Goal: Task Accomplishment & Management: Manage account settings

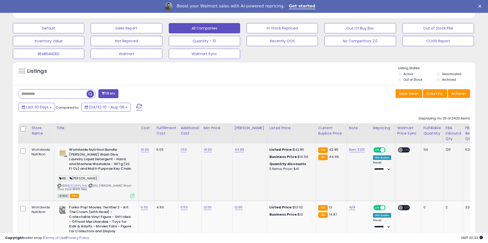
scroll to position [175, 0]
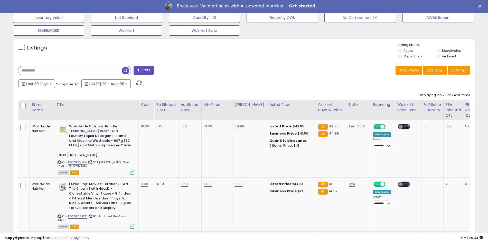
click at [40, 70] on input "text" at bounding box center [69, 70] width 103 height 9
type input "**********"
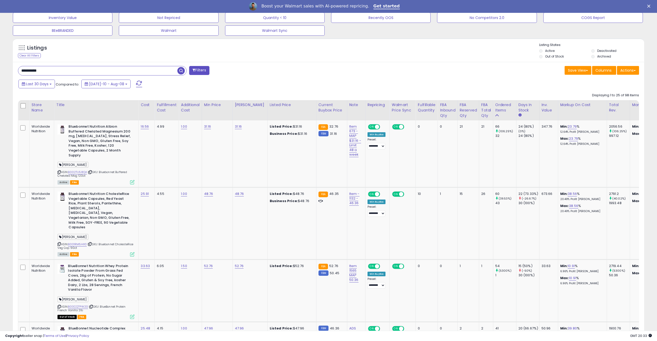
scroll to position [105, 367]
drag, startPoint x: 352, startPoint y: 122, endPoint x: 350, endPoint y: 131, distance: 9.0
click at [350, 131] on td "Item 673 - MAP $31.16 - Limit 48 a week" at bounding box center [356, 153] width 18 height 67
copy link "Item 673"
click at [348, 190] on td "Item - 1132 - 46.36" at bounding box center [356, 223] width 18 height 72
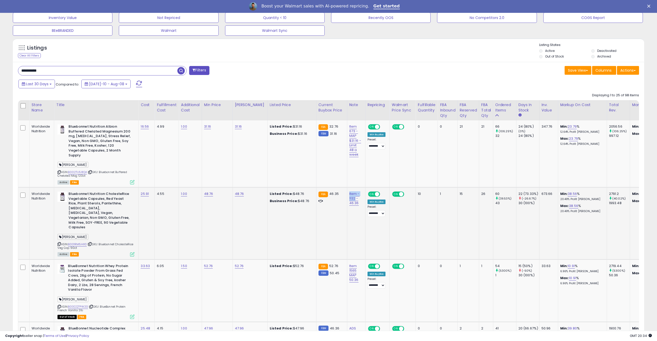
drag, startPoint x: 348, startPoint y: 190, endPoint x: 338, endPoint y: 198, distance: 13.3
click at [350, 197] on td "Item - 1132 - 46.36" at bounding box center [356, 223] width 18 height 72
copy link "Item - 1132"
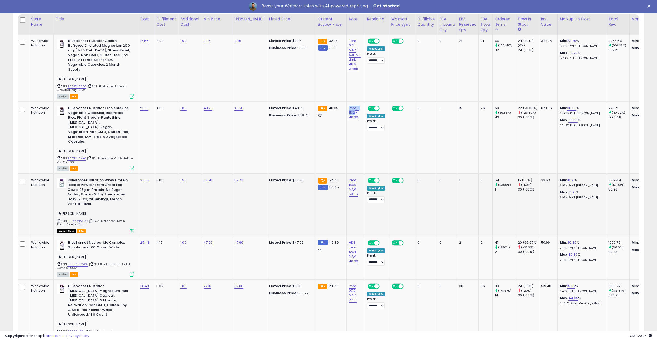
scroll to position [0, 0]
click at [354, 174] on td "Item 1565 MAP 50.36" at bounding box center [356, 205] width 18 height 62
drag, startPoint x: 354, startPoint y: 170, endPoint x: 355, endPoint y: 179, distance: 9.0
click at [355, 179] on td "Item 1565 MAP 50.36" at bounding box center [356, 205] width 18 height 62
copy link "Item 1565"
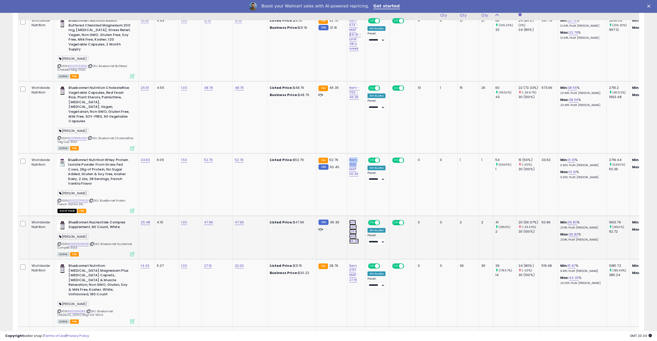
click at [349, 220] on link "ADS Item 1264 MAP 46.36" at bounding box center [354, 232] width 10 height 24
click at [321, 205] on input "**********" at bounding box center [338, 205] width 50 height 8
drag, startPoint x: 334, startPoint y: 206, endPoint x: 316, endPoint y: 206, distance: 18.0
click at [316, 206] on input "**********" at bounding box center [338, 205] width 50 height 8
type input "**********"
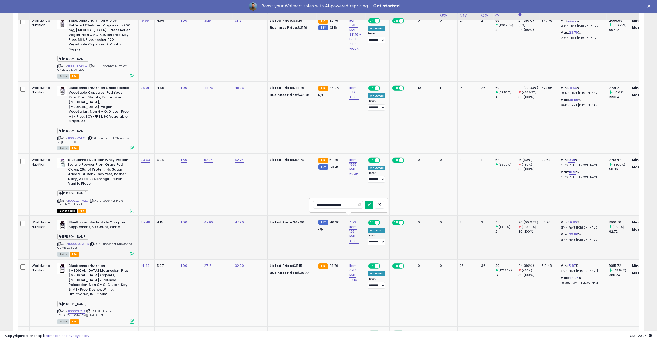
click at [367, 205] on button "submit" at bounding box center [369, 205] width 9 height 8
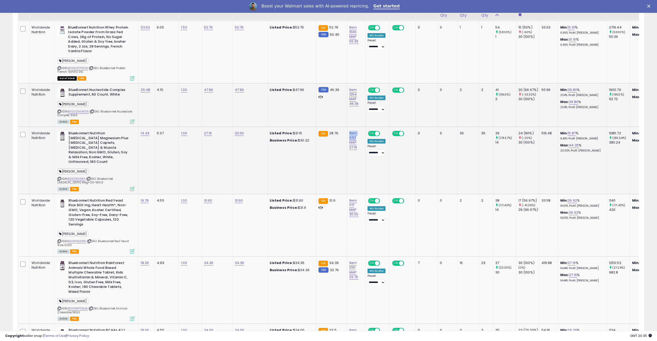
drag, startPoint x: 354, startPoint y: 124, endPoint x: 355, endPoint y: 131, distance: 7.6
click at [355, 131] on td "Item 0717 MAP 27.16" at bounding box center [356, 160] width 18 height 67
copy link "Item 0717"
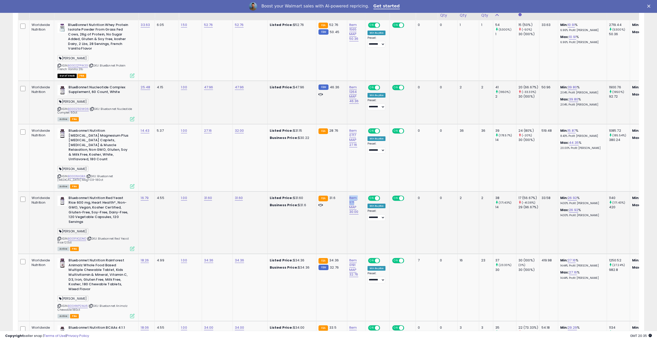
drag, startPoint x: 354, startPoint y: 185, endPoint x: 355, endPoint y: 192, distance: 6.7
click at [355, 192] on td "Item 1171 MAP 30.00" at bounding box center [356, 222] width 18 height 62
copy link "Item 1171"
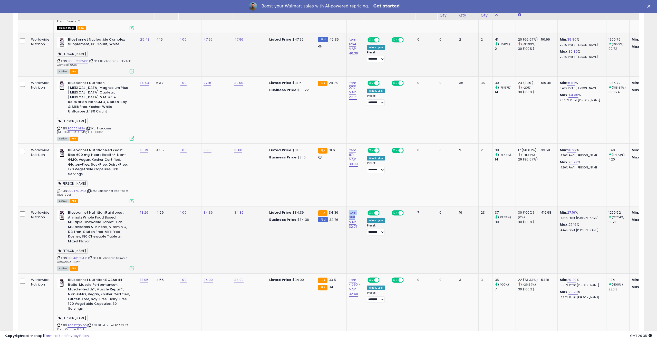
drag, startPoint x: 354, startPoint y: 195, endPoint x: 354, endPoint y: 202, distance: 6.7
click at [354, 206] on td "Item 0191 MAP 32.76" at bounding box center [356, 239] width 18 height 67
copy link "Item 0191"
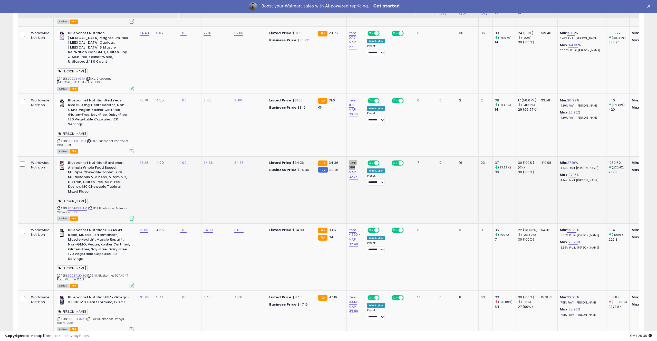
scroll to position [516, 0]
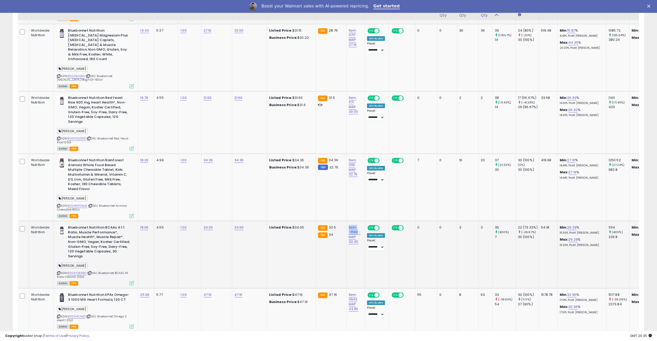
drag, startPoint x: 354, startPoint y: 203, endPoint x: 355, endPoint y: 211, distance: 8.1
click at [355, 221] on td "Item -1590 - MAP 32.40" at bounding box center [356, 254] width 18 height 67
copy link "Item -1590"
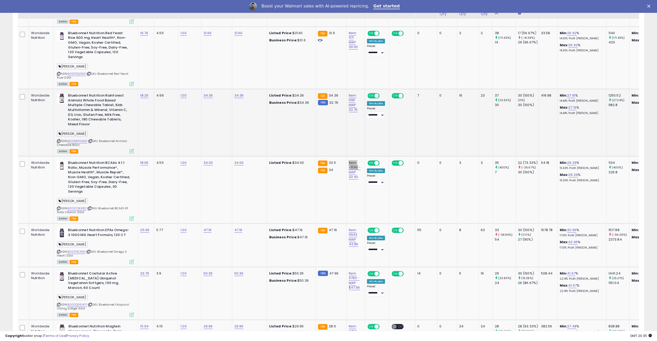
scroll to position [581, 0]
drag, startPoint x: 352, startPoint y: 201, endPoint x: 352, endPoint y: 209, distance: 8.0
click at [352, 223] on td "Item 0943 MAP 43.96" at bounding box center [356, 244] width 18 height 43
copy link "Item 0943"
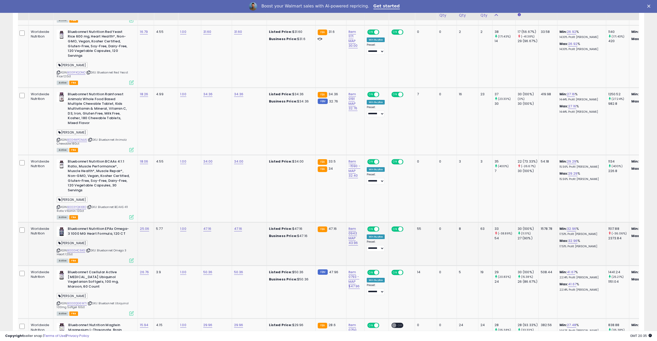
click at [279, 222] on td "Listed Price: $47.16 Business Price: $47.16" at bounding box center [291, 243] width 49 height 43
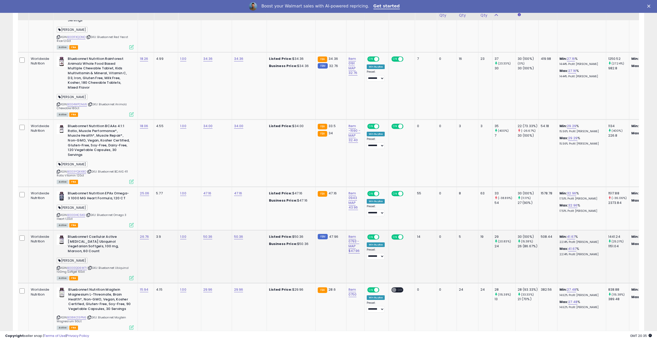
scroll to position [620, 0]
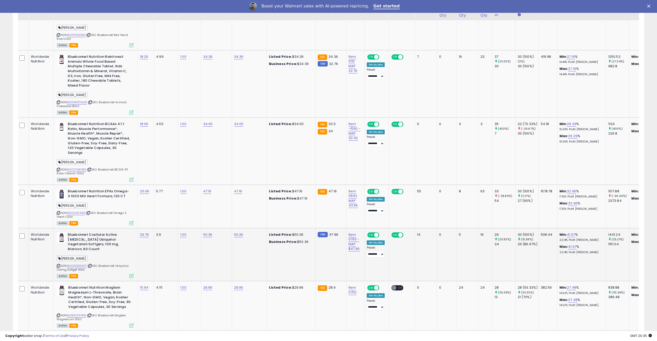
click at [349, 228] on td "Item 0793 - MAP $47.96" at bounding box center [355, 254] width 18 height 53
drag, startPoint x: 352, startPoint y: 206, endPoint x: 352, endPoint y: 215, distance: 9.8
click at [352, 228] on td "Item 0793 - MAP $47.96" at bounding box center [355, 254] width 18 height 53
copy link "Item 0793"
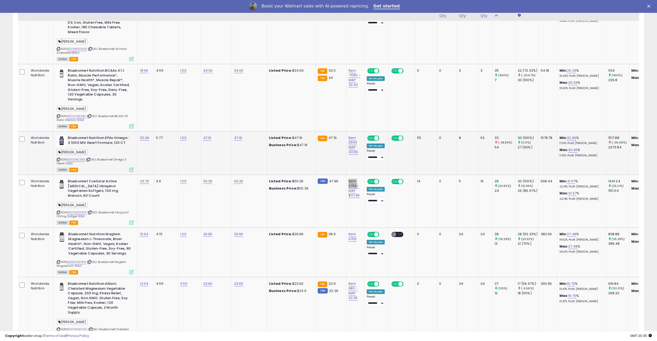
scroll to position [673, 0]
copy link "Item 0750"
drag, startPoint x: 347, startPoint y: 221, endPoint x: 343, endPoint y: 206, distance: 15.5
click at [346, 227] on td "Item 0750" at bounding box center [355, 252] width 18 height 50
click at [78, 243] on link "B08W213PN6" at bounding box center [76, 261] width 19 height 4
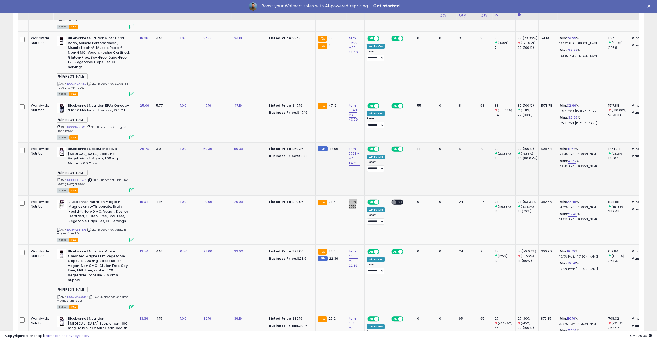
scroll to position [706, 0]
drag, startPoint x: 346, startPoint y: 217, endPoint x: 349, endPoint y: 226, distance: 9.1
click at [349, 243] on td "Item 683 - MAP 22.36" at bounding box center [355, 278] width 18 height 67
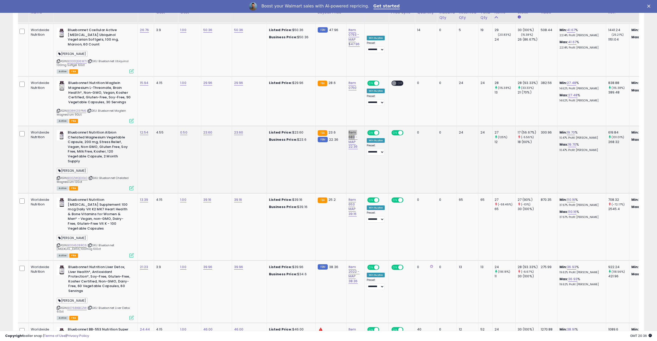
scroll to position [827, 0]
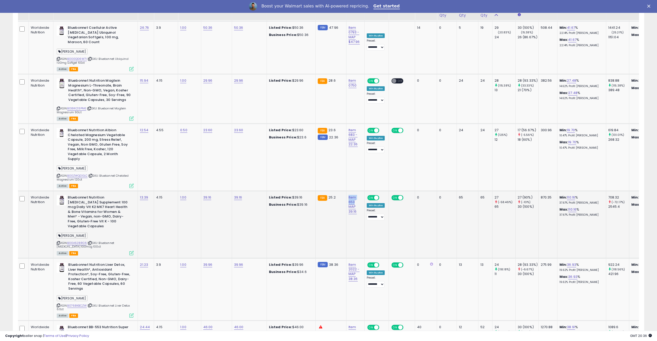
drag, startPoint x: 354, startPoint y: 160, endPoint x: 354, endPoint y: 168, distance: 7.5
click at [354, 191] on td "Item 653 MAP 39.16" at bounding box center [355, 224] width 18 height 67
click at [75, 241] on link "B00A528RC6" at bounding box center [77, 243] width 20 height 4
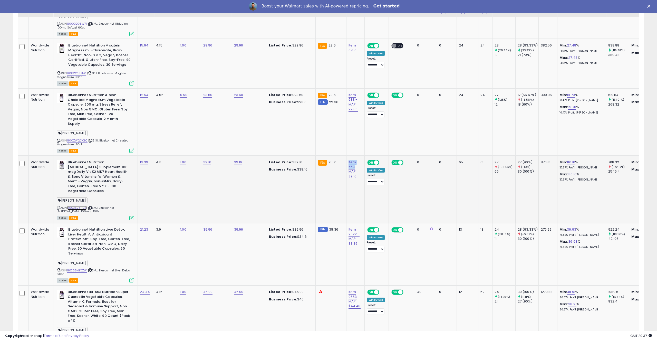
scroll to position [864, 0]
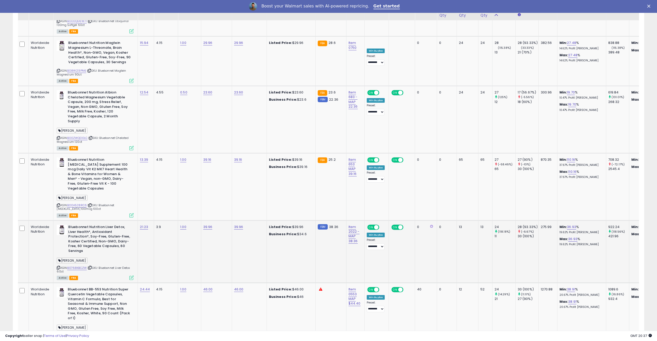
click at [322, 221] on td "FBM 38.36" at bounding box center [331, 252] width 31 height 62
drag, startPoint x: 351, startPoint y: 185, endPoint x: 352, endPoint y: 193, distance: 7.7
click at [352, 221] on td "Item 2022 - MAP 38.36" at bounding box center [355, 252] width 18 height 62
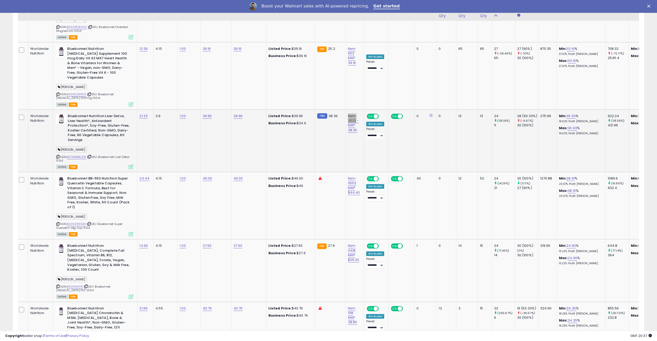
scroll to position [976, 0]
drag, startPoint x: 354, startPoint y: 204, endPoint x: 354, endPoint y: 210, distance: 6.7
click at [354, 239] on td "Item 0418 MAP $26.00" at bounding box center [355, 270] width 18 height 62
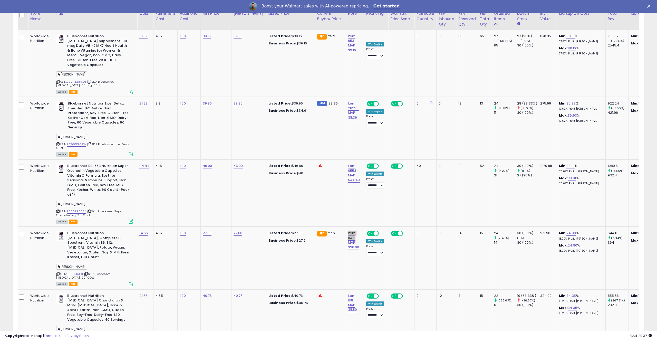
scroll to position [1000, 0]
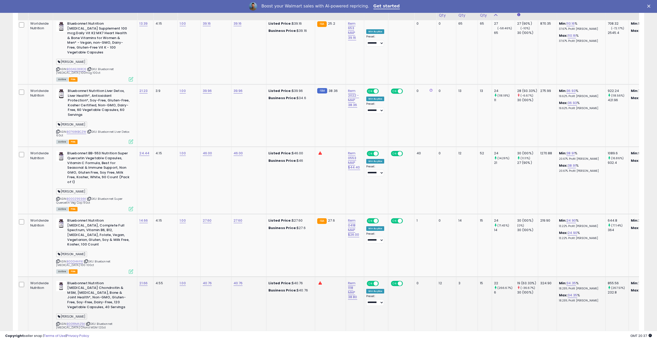
click at [354, 243] on td "Item 1118 MAP 38.80" at bounding box center [355, 308] width 18 height 62
drag, startPoint x: 354, startPoint y: 236, endPoint x: 354, endPoint y: 244, distance: 8.2
click at [354, 243] on td "Item 1118 MAP 38.80" at bounding box center [355, 308] width 18 height 62
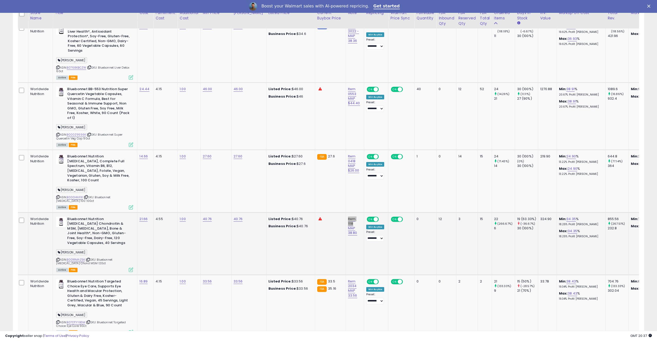
scroll to position [1075, 0]
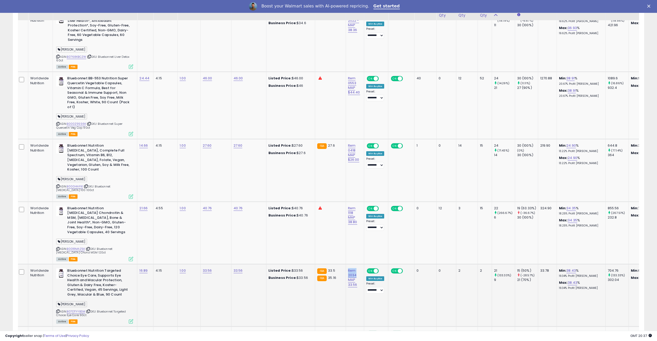
drag, startPoint x: 352, startPoint y: 224, endPoint x: 353, endPoint y: 231, distance: 6.8
click at [353, 243] on td "Item 2034 MAP 33.56" at bounding box center [355, 295] width 18 height 62
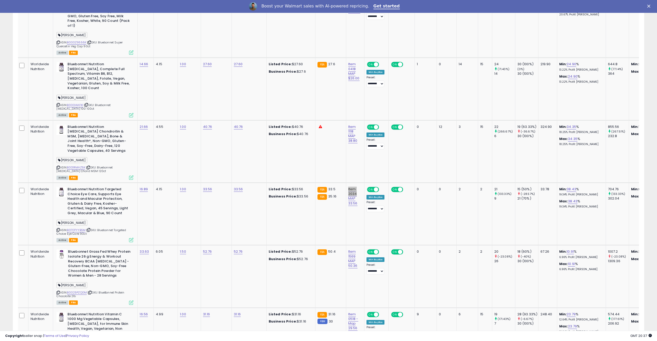
scroll to position [1160, 0]
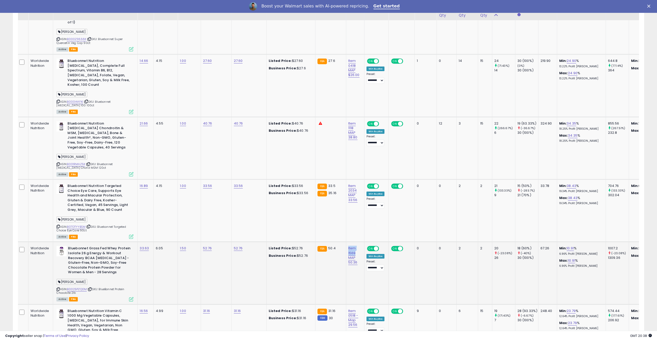
drag, startPoint x: 351, startPoint y: 201, endPoint x: 355, endPoint y: 209, distance: 8.6
click at [355, 242] on td "Item 1569 MAP 50.36" at bounding box center [355, 273] width 18 height 62
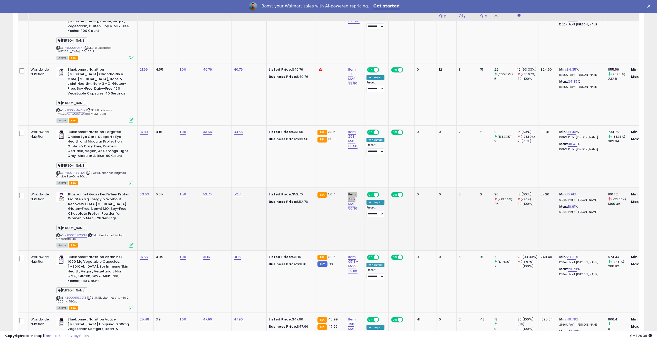
scroll to position [1215, 0]
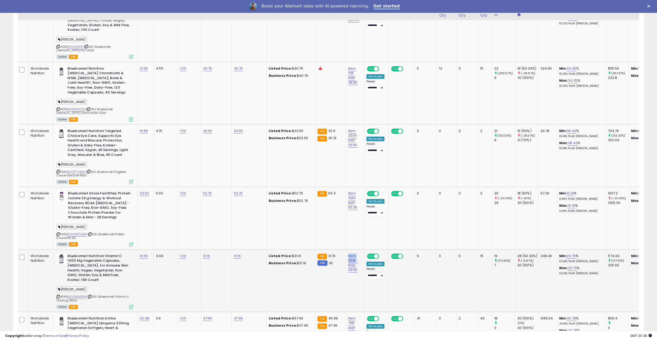
drag, startPoint x: 350, startPoint y: 210, endPoint x: 351, endPoint y: 216, distance: 5.8
click at [351, 243] on td "Item 0518 - Map 29.56" at bounding box center [355, 280] width 18 height 62
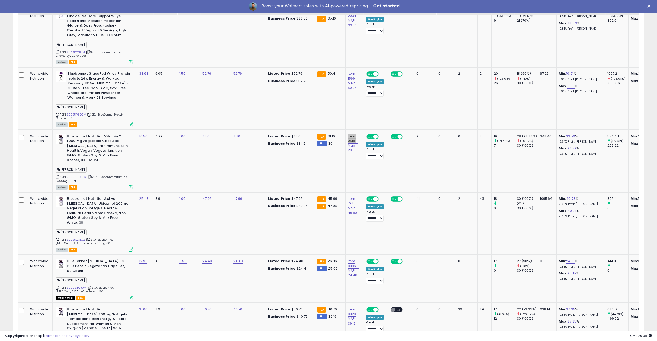
scroll to position [1336, 0]
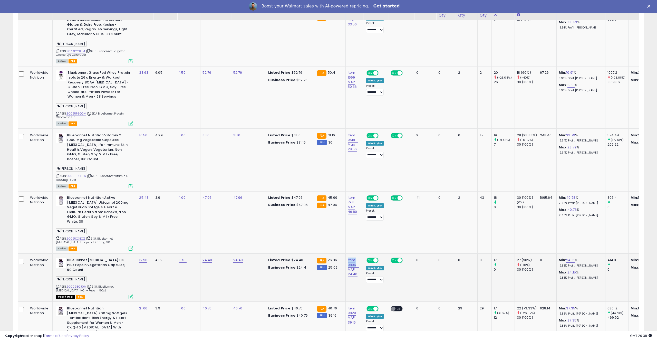
drag, startPoint x: 351, startPoint y: 209, endPoint x: 351, endPoint y: 216, distance: 7.0
click at [351, 243] on td "Item 0896 - MAP 24.40" at bounding box center [355, 278] width 18 height 48
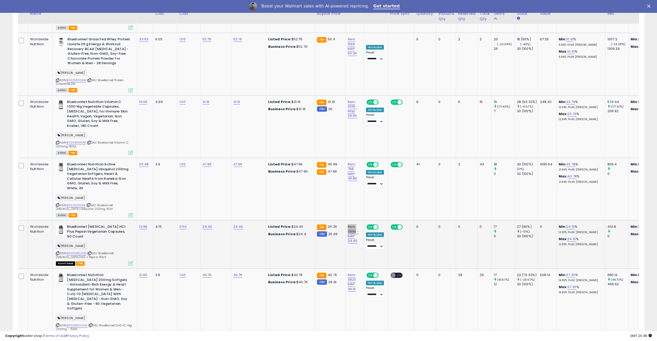
scroll to position [1373, 0]
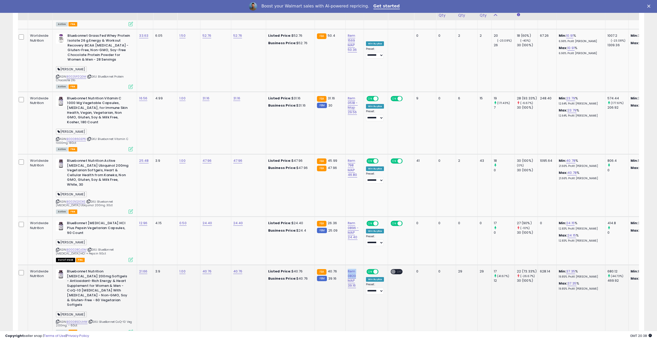
drag, startPoint x: 353, startPoint y: 215, endPoint x: 353, endPoint y: 222, distance: 7.0
click at [353, 243] on td "Item 0820 MAP 39.16" at bounding box center [355, 301] width 18 height 72
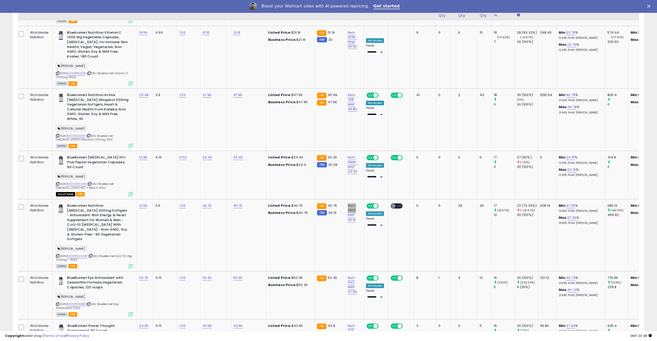
scroll to position [1446, 0]
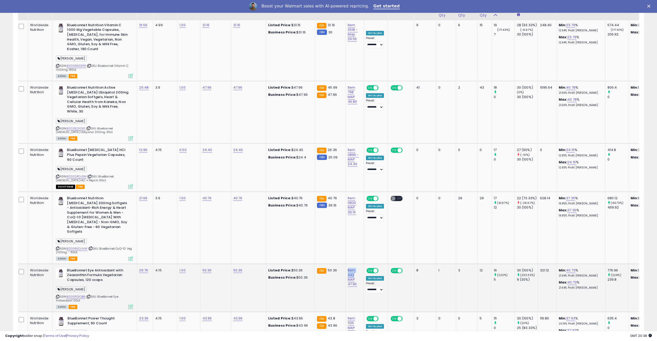
drag, startPoint x: 352, startPoint y: 209, endPoint x: 353, endPoint y: 216, distance: 7.2
click at [353, 243] on td "Item 342 MAP 47.96" at bounding box center [355, 288] width 18 height 48
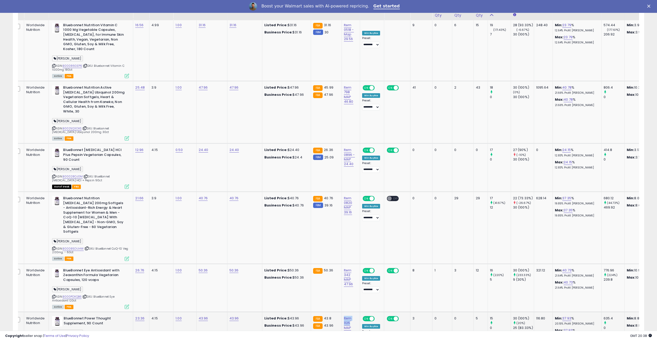
drag, startPoint x: 348, startPoint y: 259, endPoint x: 349, endPoint y: 264, distance: 4.9
click at [349, 243] on td "Item 1125 MAP 42.36" at bounding box center [351, 333] width 18 height 43
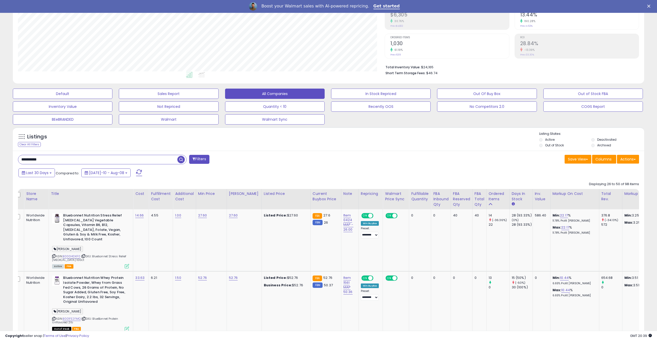
scroll to position [87, 0]
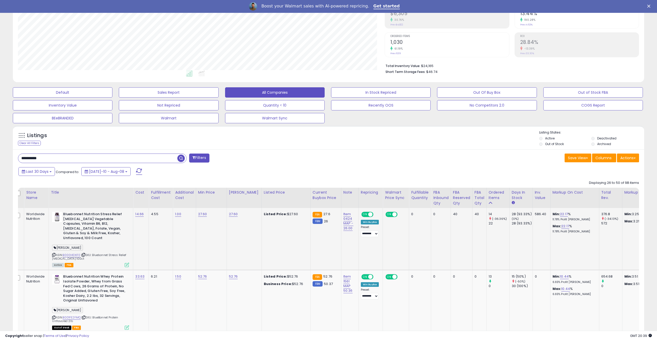
click at [348, 208] on td "Item 0424 MAP - 26.00" at bounding box center [349, 239] width 17 height 62
drag, startPoint x: 350, startPoint y: 211, endPoint x: 349, endPoint y: 217, distance: 5.9
click at [349, 217] on td "Item 0424 MAP - 26.00" at bounding box center [349, 239] width 17 height 62
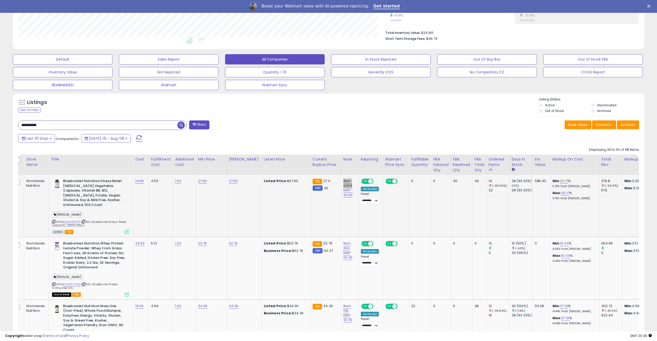
scroll to position [125, 0]
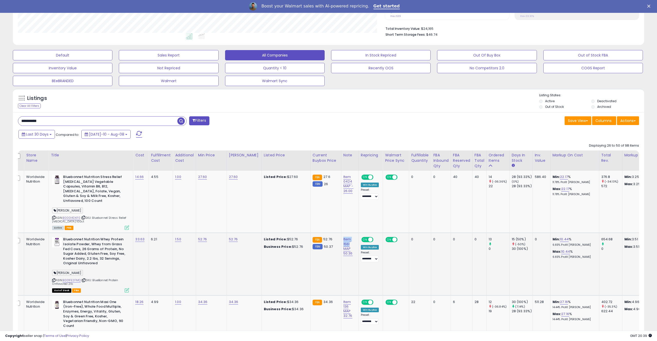
drag, startPoint x: 347, startPoint y: 230, endPoint x: 348, endPoint y: 238, distance: 8.3
click at [348, 238] on td "Item 1561 MAP 50.36" at bounding box center [349, 264] width 17 height 62
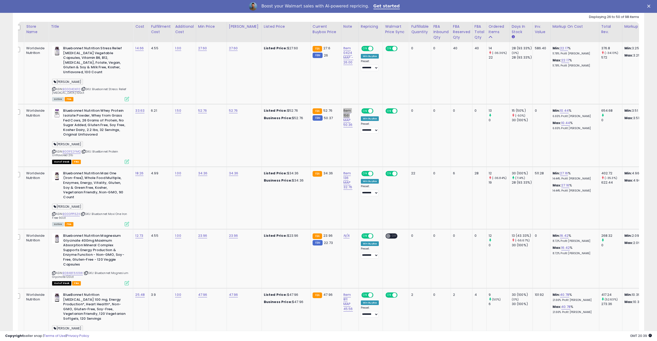
scroll to position [255, 0]
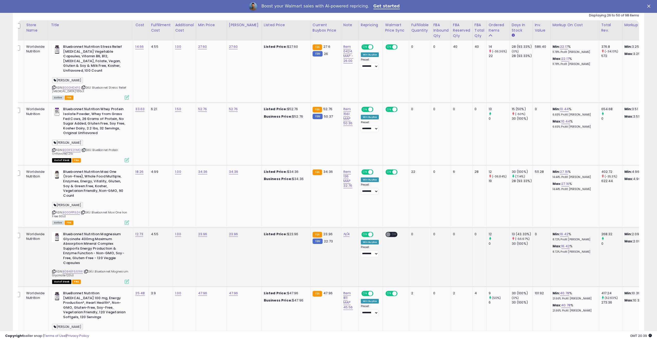
click at [95, 243] on span "| SKU: Bluebonnet Magnesium Glycinate 120ct" at bounding box center [90, 273] width 76 height 8
drag, startPoint x: 93, startPoint y: 271, endPoint x: 48, endPoint y: 272, distance: 44.7
click at [49, 243] on td "Bluebonnet Nutrition Magnesium Glycinate 400mg Maximum Absorption Mineral Compl…" at bounding box center [91, 257] width 84 height 59
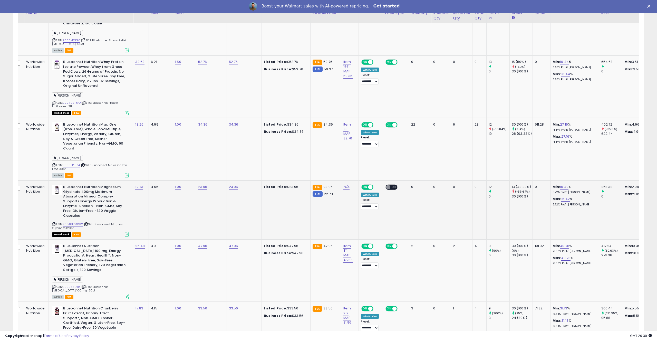
scroll to position [306, 0]
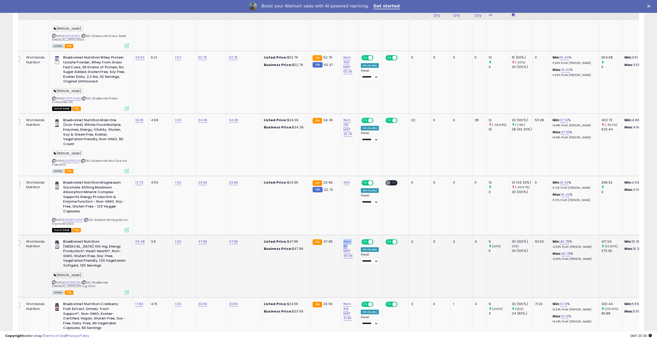
drag, startPoint x: 349, startPoint y: 233, endPoint x: 349, endPoint y: 240, distance: 7.4
click at [349, 240] on td "Item 811 MAP 45.56" at bounding box center [349, 266] width 17 height 62
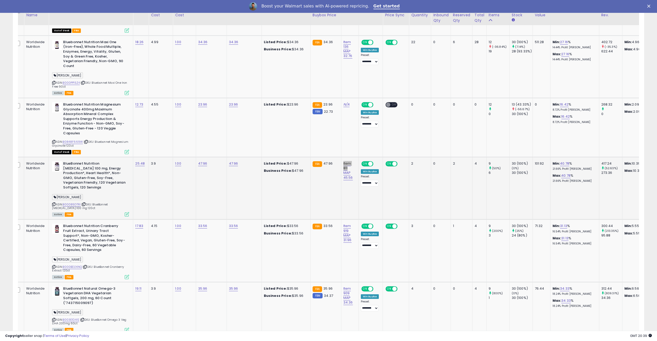
scroll to position [392, 0]
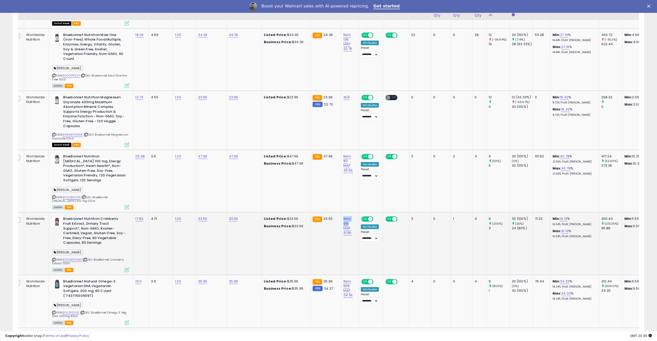
drag, startPoint x: 348, startPoint y: 206, endPoint x: 349, endPoint y: 213, distance: 7.0
click at [349, 213] on td "Item 919 MAP 31.96" at bounding box center [349, 243] width 17 height 62
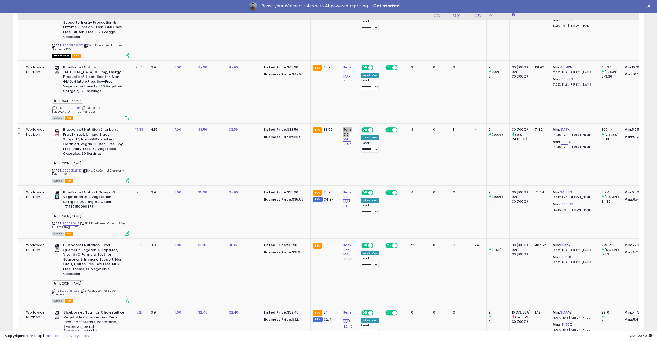
scroll to position [0, 6]
drag, startPoint x: 349, startPoint y: 178, endPoint x: 349, endPoint y: 186, distance: 7.2
click at [349, 186] on td "Item 909 MAP 34.36" at bounding box center [349, 212] width 17 height 53
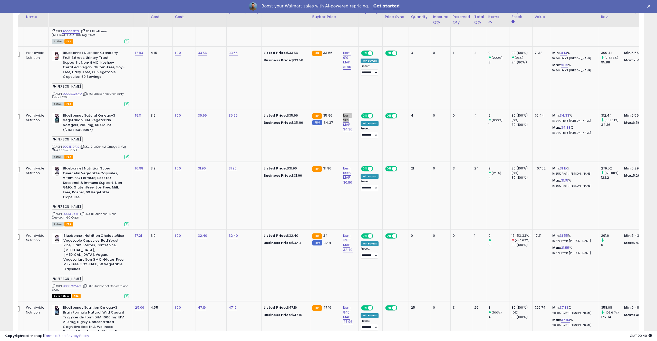
scroll to position [574, 0]
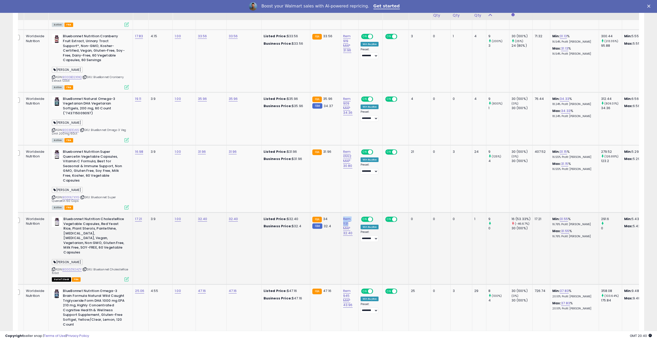
drag, startPoint x: 348, startPoint y: 206, endPoint x: 351, endPoint y: 212, distance: 7.4
click at [351, 212] on td "Item 1131 MAP 32.40" at bounding box center [349, 248] width 17 height 72
click at [75, 243] on link "B000Z92AZY" at bounding box center [71, 269] width 19 height 4
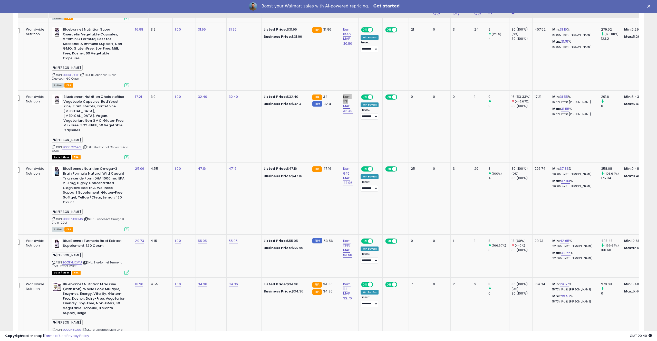
scroll to position [704, 0]
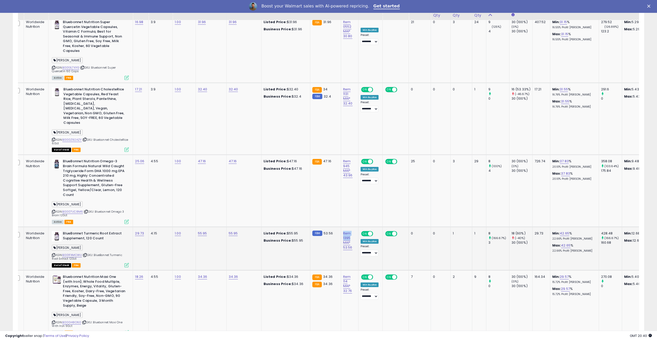
drag, startPoint x: 349, startPoint y: 215, endPoint x: 350, endPoint y: 222, distance: 7.2
click at [350, 227] on td "Item 1395 MAP 53.56" at bounding box center [349, 248] width 17 height 43
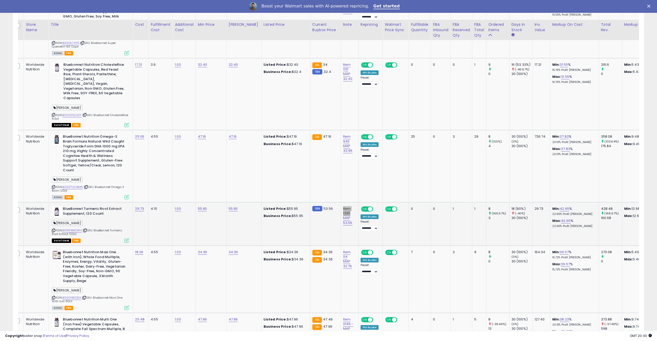
scroll to position [762, 0]
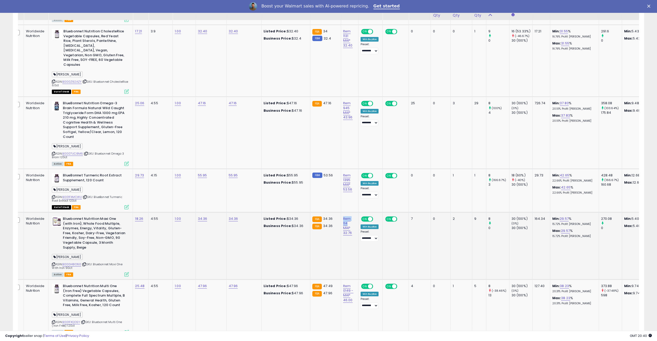
drag, startPoint x: 349, startPoint y: 202, endPoint x: 350, endPoint y: 210, distance: 8.0
click at [350, 212] on td "Item 114 MAP 32.76" at bounding box center [349, 245] width 17 height 67
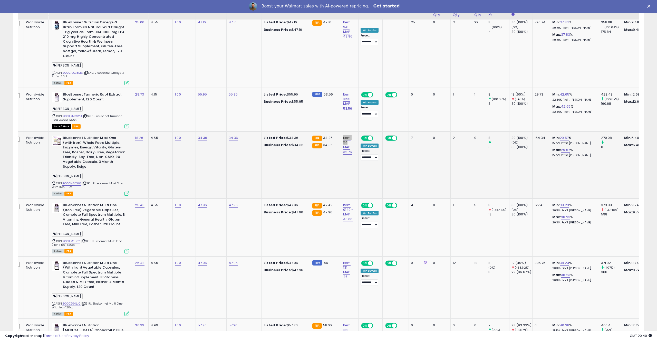
scroll to position [847, 0]
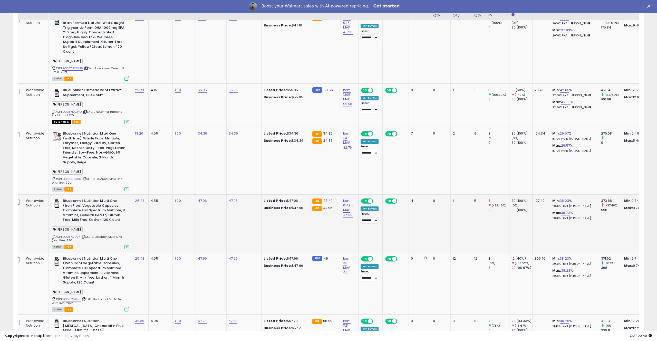
drag, startPoint x: 348, startPoint y: 185, endPoint x: 348, endPoint y: 189, distance: 3.3
click at [348, 198] on div "Item 0149 - MAP 46.00" at bounding box center [348, 207] width 11 height 19
drag, startPoint x: 349, startPoint y: 181, endPoint x: 347, endPoint y: 190, distance: 8.6
click at [347, 194] on td "Item 0149 - MAP 46.00" at bounding box center [349, 223] width 17 height 58
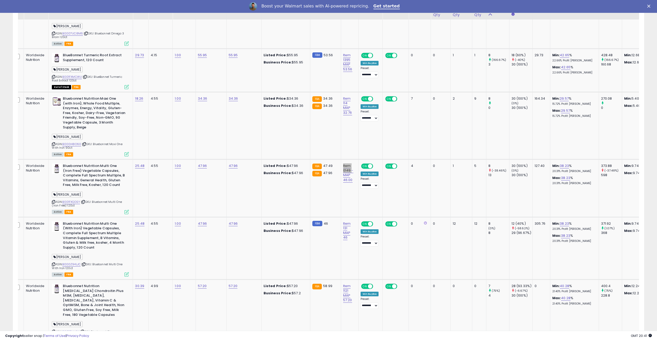
scroll to position [884, 0]
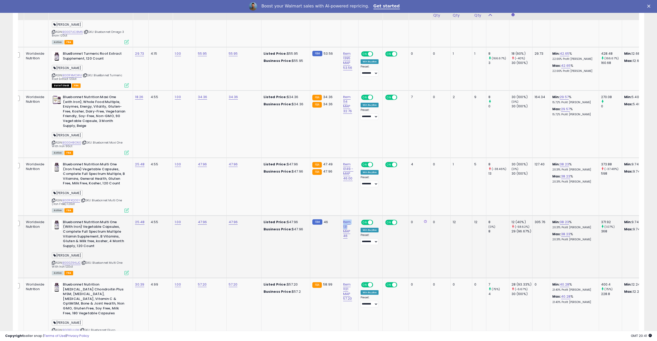
drag, startPoint x: 348, startPoint y: 203, endPoint x: 349, endPoint y: 211, distance: 8.3
click at [349, 215] on td "Item 131 MAP 46" at bounding box center [349, 246] width 17 height 62
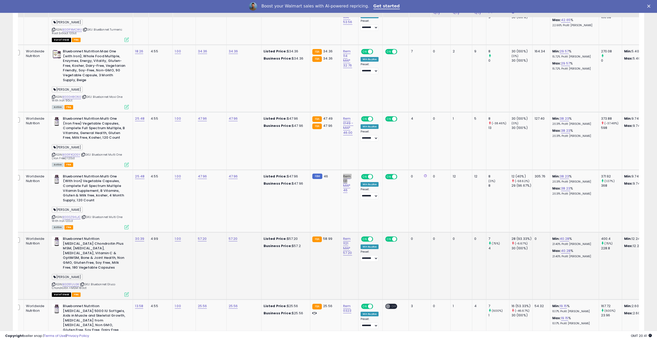
scroll to position [949, 0]
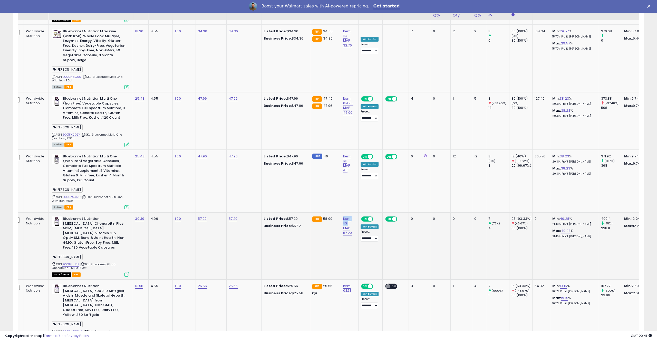
drag, startPoint x: 350, startPoint y: 201, endPoint x: 350, endPoint y: 208, distance: 7.4
click at [350, 212] on td "Item 1121 MAP 57.20" at bounding box center [349, 245] width 17 height 67
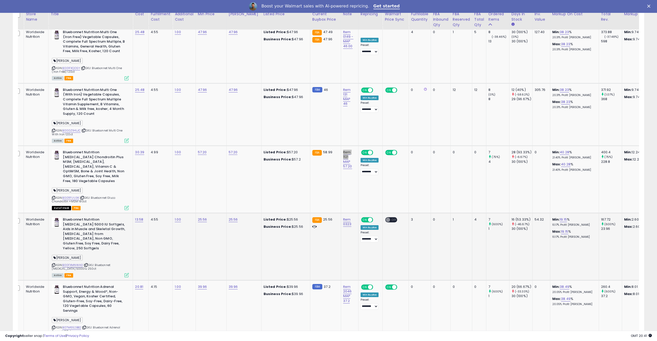
scroll to position [1028, 0]
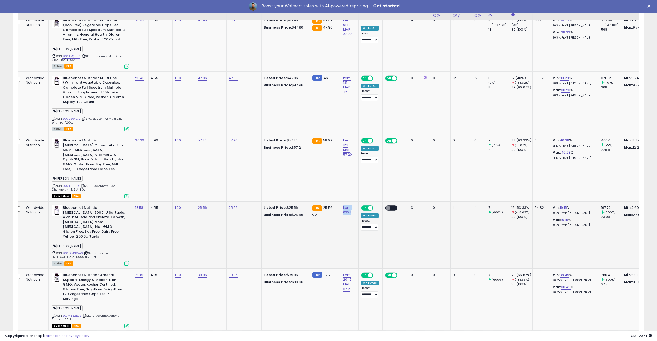
drag, startPoint x: 343, startPoint y: 207, endPoint x: 336, endPoint y: 195, distance: 13.6
click at [336, 201] on tr "Worldwide Nutrition Bluebonnet Nutrition [MEDICAL_DATA] 5000 IU Softgels, Aids …" at bounding box center [442, 234] width 858 height 67
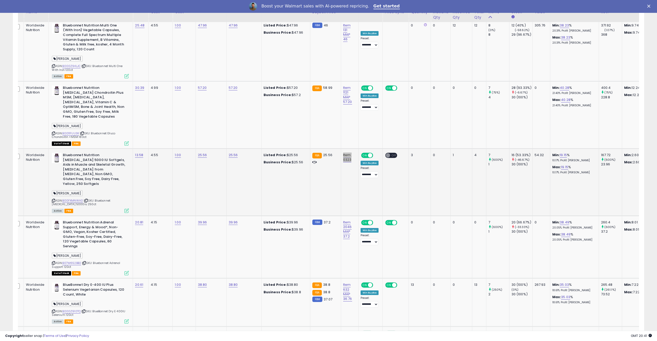
scroll to position [1084, 0]
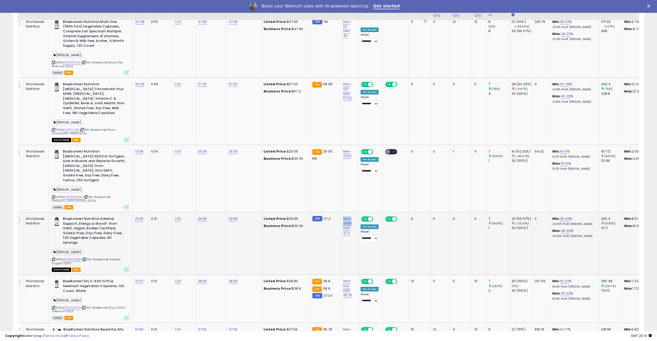
drag, startPoint x: 344, startPoint y: 196, endPoint x: 348, endPoint y: 203, distance: 8.0
click at [348, 212] on td "Item 2046 MAP 37.2" at bounding box center [349, 243] width 17 height 62
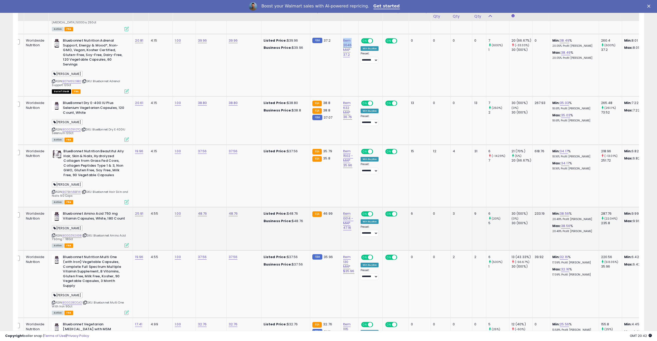
scroll to position [1263, 0]
click at [347, 210] on div "Item 0014 - MAP 47.16" at bounding box center [348, 219] width 11 height 19
drag, startPoint x: 347, startPoint y: 191, endPoint x: 347, endPoint y: 197, distance: 6.7
click at [347, 206] on td "Item 0014 - MAP 47.16" at bounding box center [349, 227] width 17 height 43
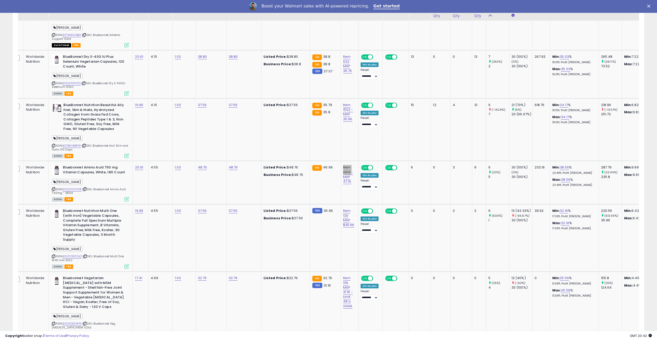
scroll to position [1309, 0]
drag, startPoint x: 349, startPoint y: 188, endPoint x: 351, endPoint y: 195, distance: 6.3
click at [351, 204] on td "Item 130 MAP $35.96" at bounding box center [349, 237] width 17 height 67
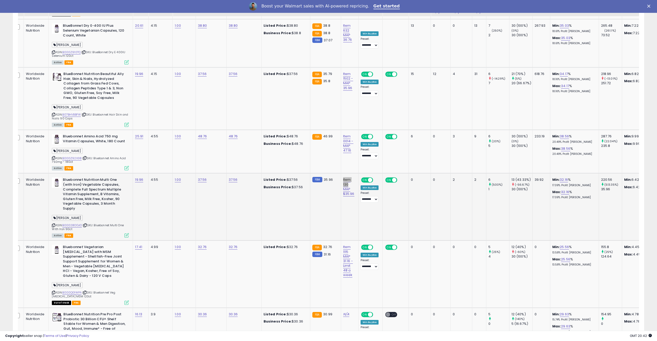
scroll to position [1358, 0]
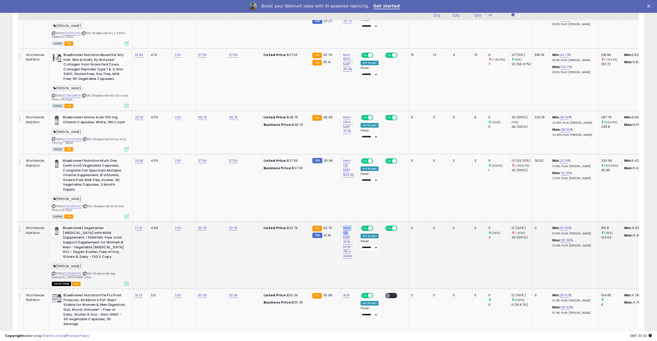
drag, startPoint x: 348, startPoint y: 206, endPoint x: 348, endPoint y: 213, distance: 6.9
click at [348, 222] on td "Item 1115 MAP 31.16 - Limit 48 a week" at bounding box center [349, 255] width 17 height 67
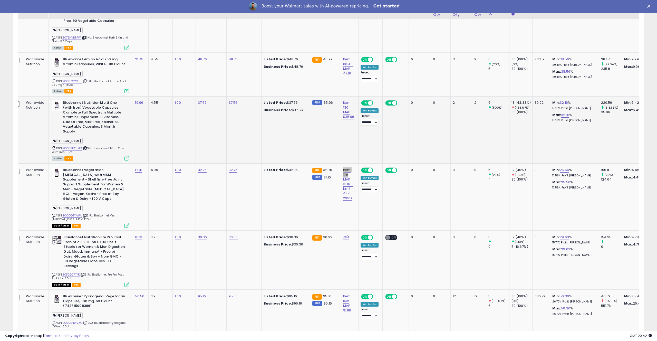
scroll to position [1417, 0]
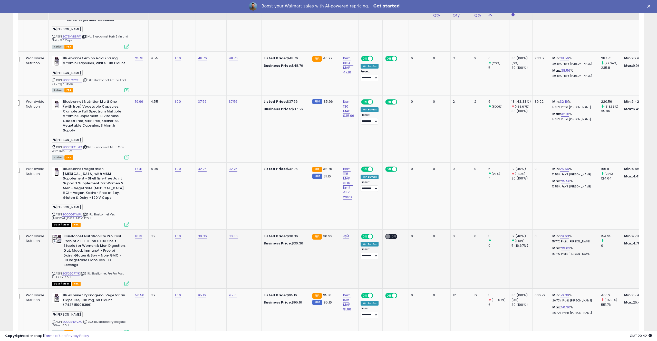
click at [110, 243] on div "ASIN: B0F2GCF1YK | SKU: BlueBonnet Pre Pro Post Probiotic 30ct Out of Stock FBA" at bounding box center [90, 259] width 77 height 51
click at [113, 243] on div "ASIN: B0F2GCF1YK | SKU: BlueBonnet Pre Pro Post Probiotic 30ct Out of Stock FBA" at bounding box center [90, 259] width 77 height 51
click at [76, 212] on link "B000QG1WPA" at bounding box center [71, 214] width 19 height 4
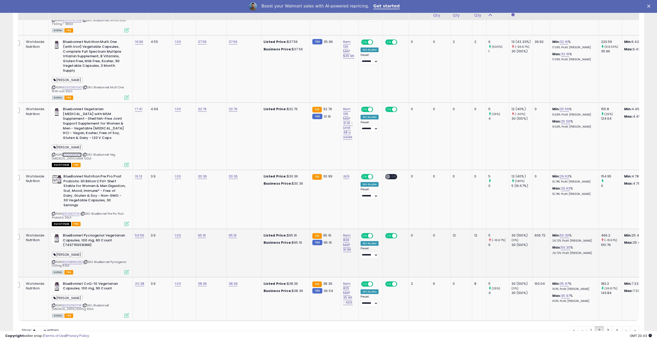
scroll to position [1478, 0]
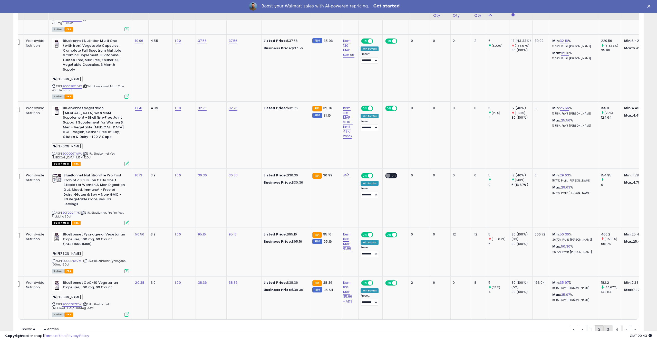
click at [488, 243] on link "3" at bounding box center [608, 329] width 9 height 9
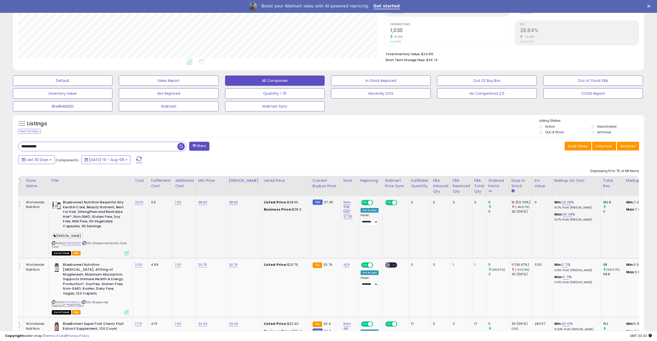
scroll to position [100, 0]
click at [349, 199] on td "Item 1518 MAP 37.36" at bounding box center [349, 227] width 17 height 62
drag, startPoint x: 348, startPoint y: 198, endPoint x: 348, endPoint y: 205, distance: 6.9
click at [348, 205] on td "Item 1518 MAP 37.36" at bounding box center [349, 227] width 17 height 62
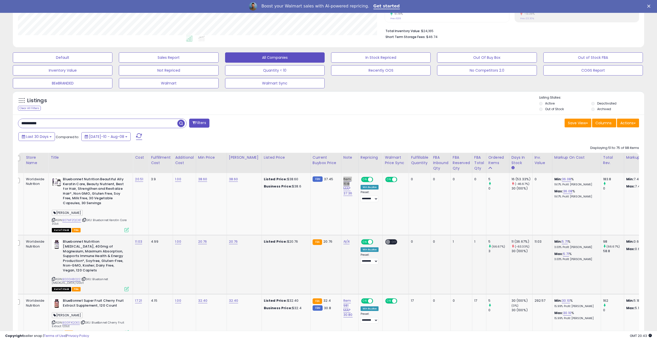
scroll to position [126, 0]
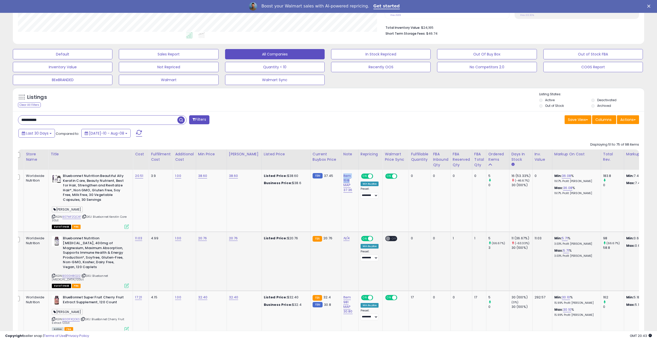
drag, startPoint x: 111, startPoint y: 276, endPoint x: 110, endPoint y: 279, distance: 2.6
click at [110, 243] on div "ASIN: B000I48Q22 | SKU: Bluebonnet [MEDICAL_DATA] 120ct Out of Stock FBA" at bounding box center [90, 261] width 77 height 51
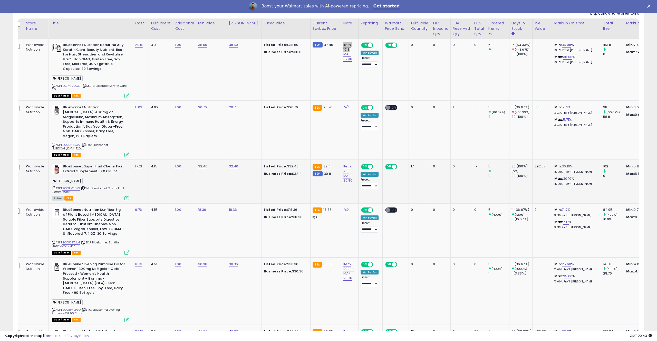
scroll to position [265, 0]
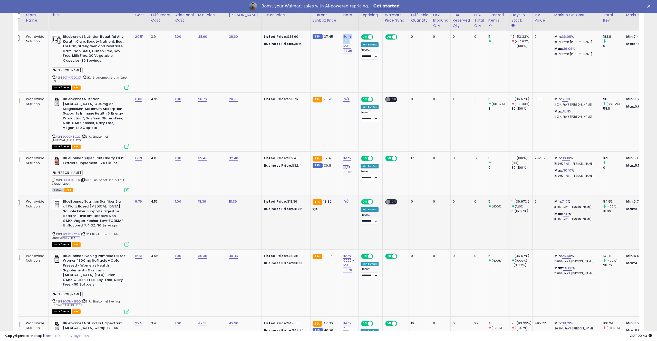
drag, startPoint x: 111, startPoint y: 235, endPoint x: 111, endPoint y: 237, distance: 2.6
click at [111, 237] on div "ASIN: B0CP2Z72JG | SKU: Bluebonnet Sunfiber Unflavored 7.4oz Out of Stock FBA" at bounding box center [90, 222] width 77 height 46
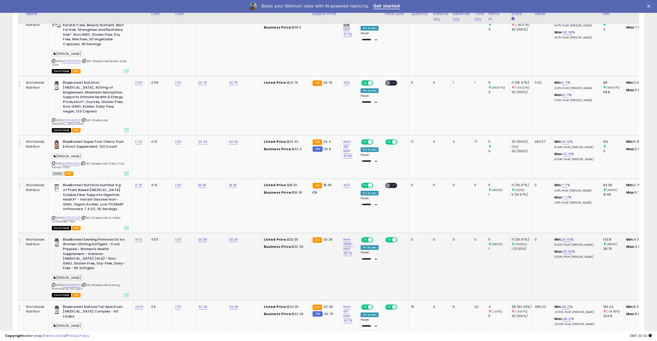
scroll to position [285, 0]
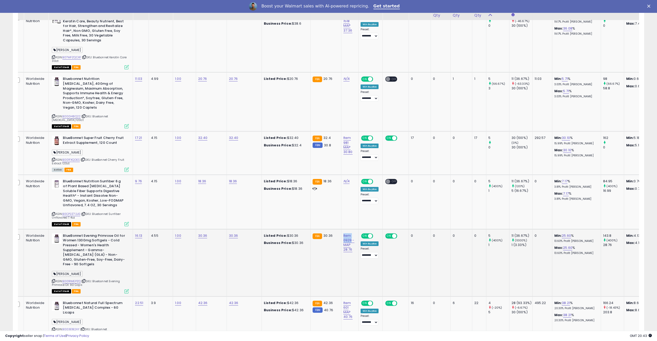
drag, startPoint x: 347, startPoint y: 233, endPoint x: 349, endPoint y: 239, distance: 6.6
click at [349, 239] on td "Item 0929 - MAP 28.76" at bounding box center [349, 262] width 17 height 67
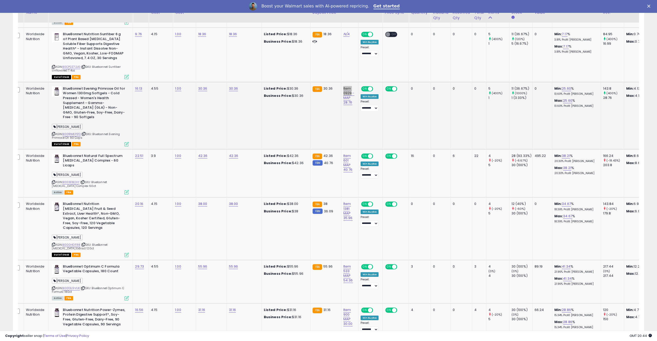
scroll to position [440, 0]
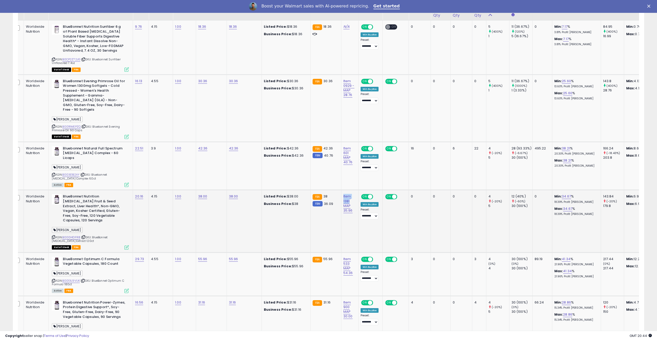
drag, startPoint x: 348, startPoint y: 188, endPoint x: 333, endPoint y: 196, distance: 17.6
click at [349, 196] on td "Item 1381 MAP 35.96" at bounding box center [349, 221] width 17 height 62
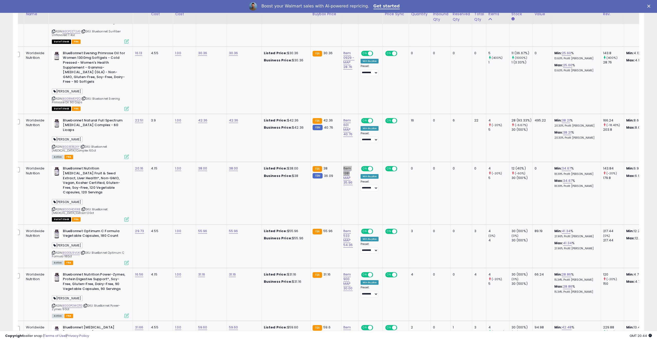
scroll to position [473, 0]
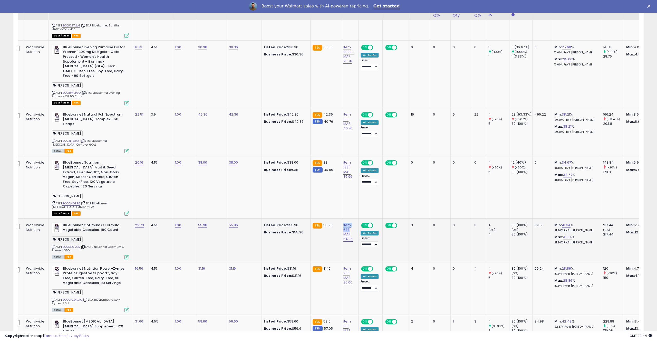
drag, startPoint x: 347, startPoint y: 211, endPoint x: 349, endPoint y: 219, distance: 8.0
click at [349, 219] on td "Item 533 MAP 54.36" at bounding box center [349, 240] width 17 height 43
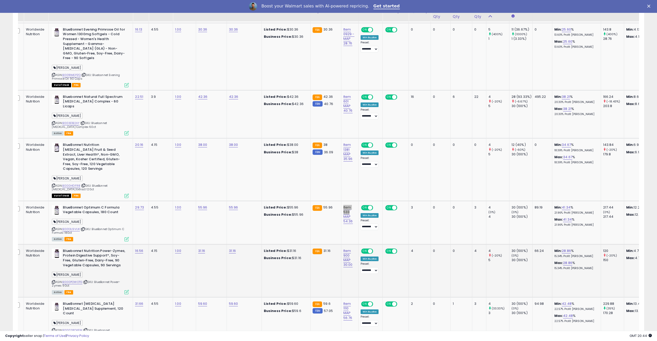
scroll to position [498, 0]
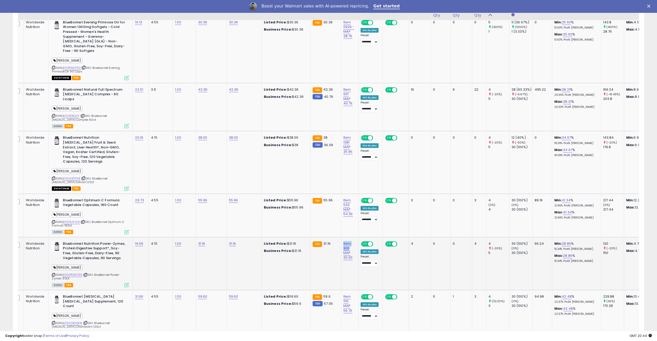
drag, startPoint x: 349, startPoint y: 230, endPoint x: 350, endPoint y: 237, distance: 7.0
click at [350, 237] on td "Item 900 MAP 30.00" at bounding box center [349, 263] width 17 height 53
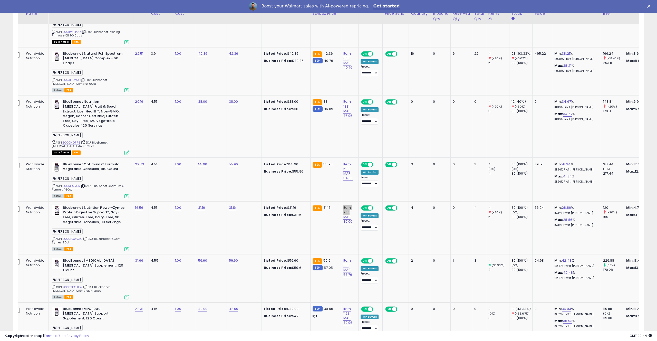
scroll to position [544, 0]
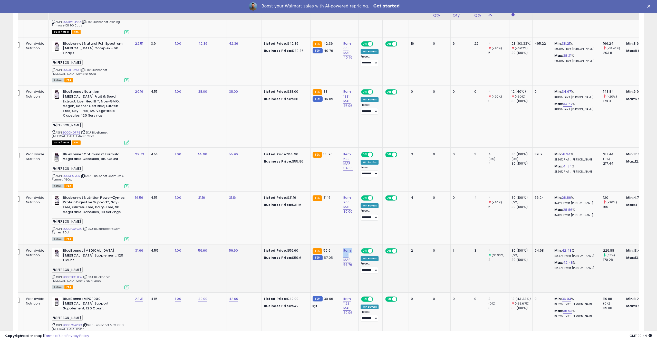
drag, startPoint x: 350, startPoint y: 236, endPoint x: 351, endPoint y: 244, distance: 8.0
click at [351, 243] on td "Item 1110 MAP 56.76" at bounding box center [349, 268] width 17 height 48
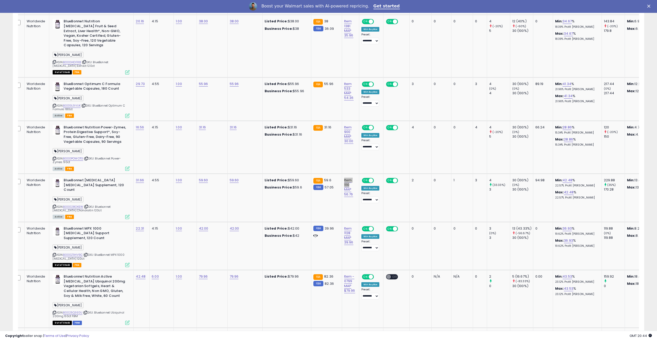
scroll to position [624, 0]
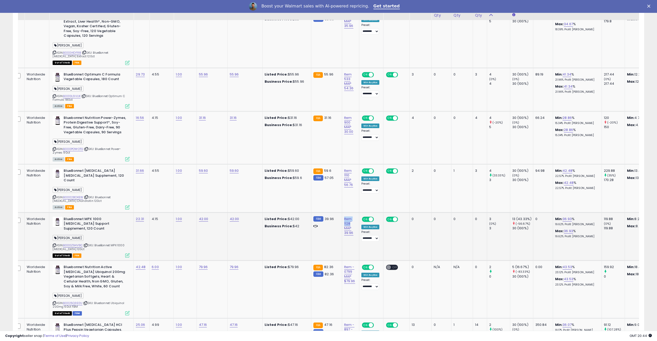
drag, startPoint x: 350, startPoint y: 207, endPoint x: 351, endPoint y: 214, distance: 6.4
click at [351, 214] on td "Item 1128 MAP 39.96" at bounding box center [350, 236] width 17 height 48
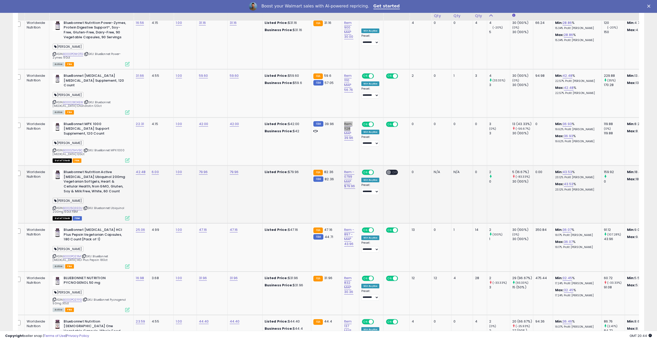
scroll to position [720, 0]
drag, startPoint x: 348, startPoint y: 210, endPoint x: 345, endPoint y: 220, distance: 10.0
click at [346, 223] on td "Item - 897 - MAP 43.96" at bounding box center [350, 247] width 17 height 48
click at [401, 229] on td "ON OFF" at bounding box center [397, 247] width 26 height 48
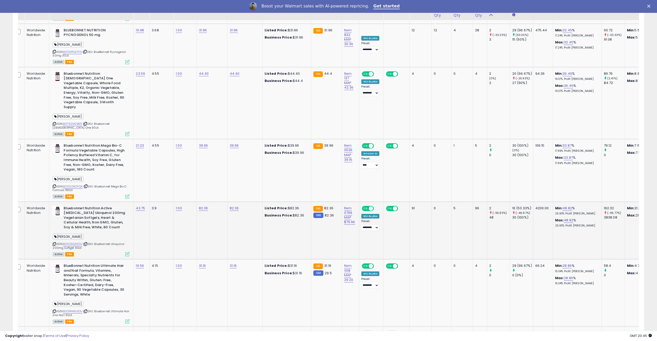
scroll to position [0, 5]
click at [77, 242] on link "B0025Q3E0U" at bounding box center [72, 244] width 19 height 4
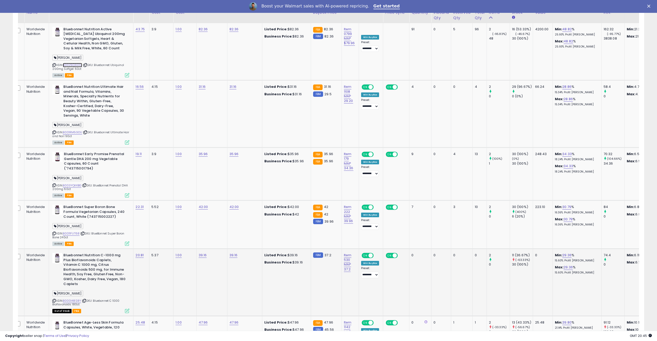
scroll to position [1150, 0]
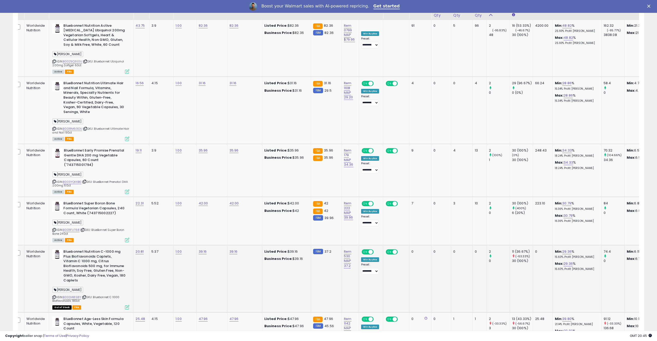
click at [345, 243] on td "Item 530 MAP 37.2" at bounding box center [350, 278] width 17 height 67
drag, startPoint x: 346, startPoint y: 223, endPoint x: 348, endPoint y: 228, distance: 5.1
click at [348, 243] on td "Item 530 MAP 37.2" at bounding box center [350, 278] width 17 height 67
click at [349, 243] on div "Item 530 MAP 37.2" at bounding box center [349, 258] width 11 height 19
drag, startPoint x: 349, startPoint y: 226, endPoint x: 349, endPoint y: 232, distance: 6.4
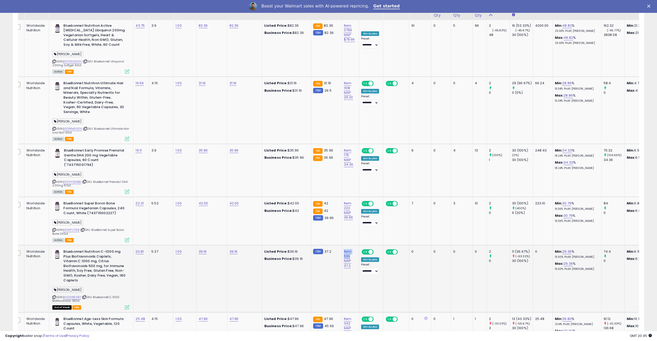
click at [349, 243] on td "Item 530 MAP 37.2" at bounding box center [350, 278] width 17 height 67
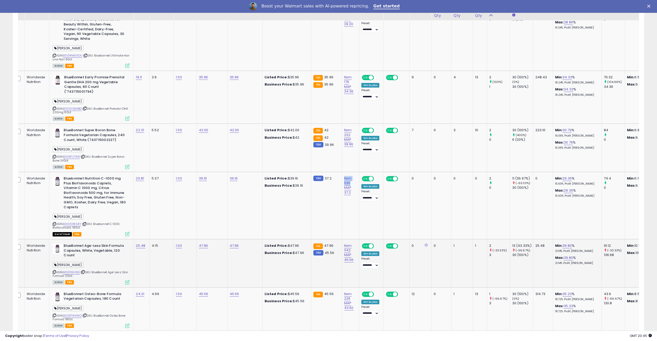
scroll to position [1223, 0]
drag, startPoint x: 350, startPoint y: 215, endPoint x: 351, endPoint y: 221, distance: 5.7
click at [351, 239] on td "Item 1142 MAP 45.56" at bounding box center [350, 263] width 17 height 48
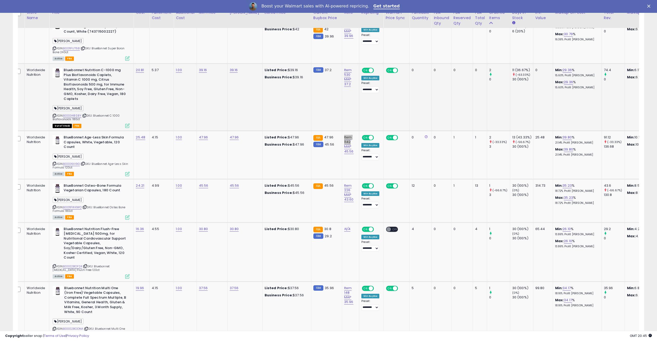
scroll to position [1346, 0]
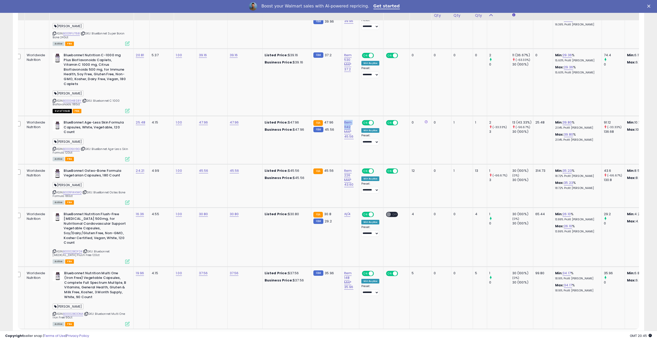
click at [488, 243] on link "4" at bounding box center [617, 339] width 9 height 9
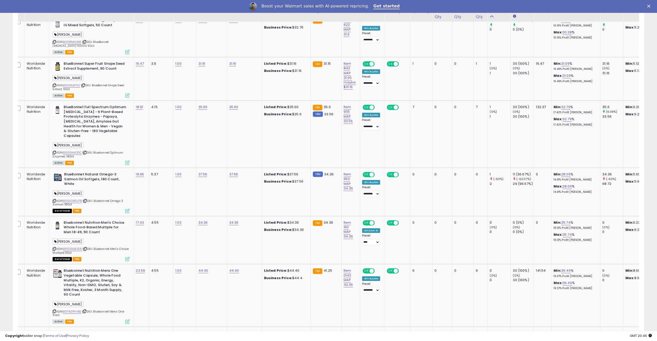
scroll to position [283, 0]
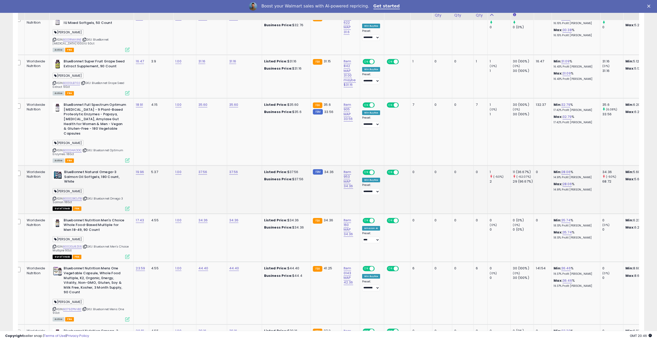
click at [351, 166] on td "Item 953 MAP 34.36" at bounding box center [350, 190] width 18 height 48
drag, startPoint x: 350, startPoint y: 165, endPoint x: 351, endPoint y: 172, distance: 6.7
click at [351, 172] on td "Item 953 MAP 34.36" at bounding box center [350, 190] width 18 height 48
drag, startPoint x: 349, startPoint y: 213, endPoint x: 348, endPoint y: 219, distance: 6.5
click at [349, 219] on td "Item 160 MAP 34.36" at bounding box center [350, 238] width 18 height 48
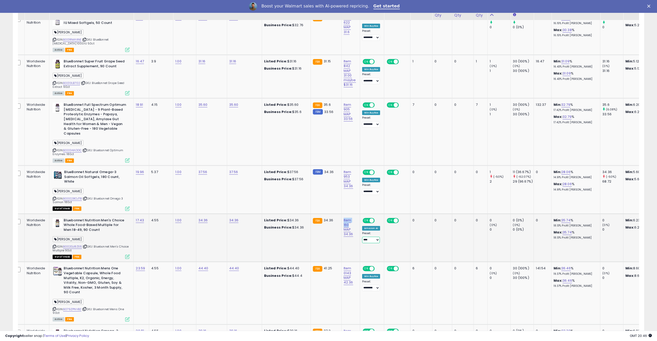
click at [369, 237] on select "**********" at bounding box center [371, 240] width 18 height 6
select select "**********"
click at [362, 237] on select "**********" at bounding box center [371, 240] width 18 height 6
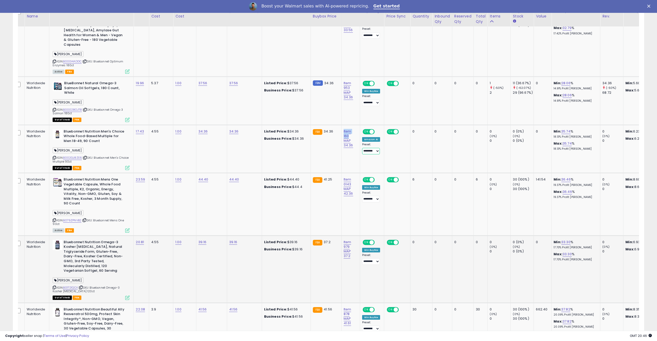
scroll to position [379, 0]
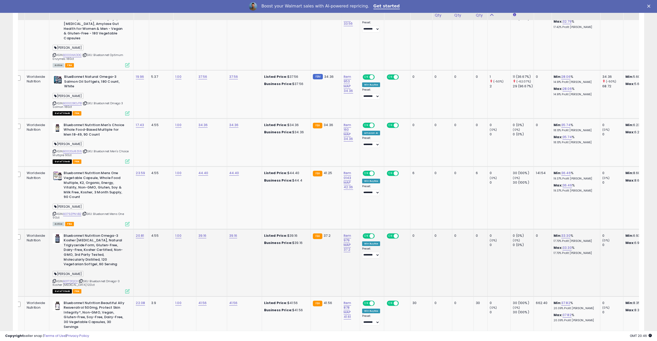
click at [326, 243] on td "FBA 37.2" at bounding box center [326, 262] width 31 height 67
drag, startPoint x: 348, startPoint y: 228, endPoint x: 350, endPoint y: 234, distance: 6.6
click at [350, 234] on td "Item 979 MAP 37.2" at bounding box center [350, 262] width 18 height 67
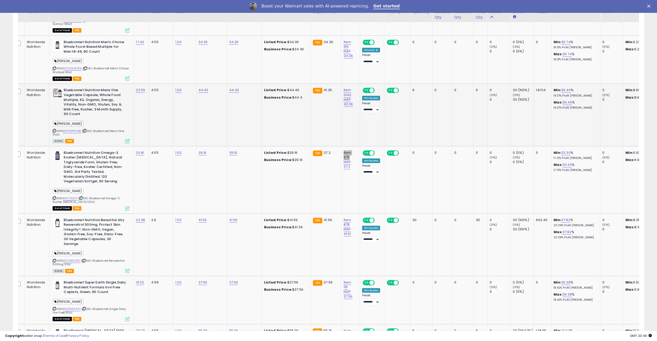
scroll to position [464, 0]
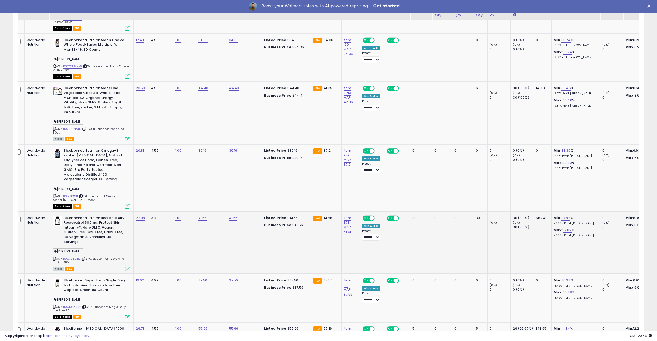
click at [351, 211] on td "Item 878 MAP 41.61" at bounding box center [350, 242] width 18 height 62
drag, startPoint x: 351, startPoint y: 205, endPoint x: 351, endPoint y: 212, distance: 6.7
click at [351, 212] on td "Item 878 MAP 41.61" at bounding box center [350, 242] width 18 height 62
click at [320, 243] on td "FBA 41.56" at bounding box center [326, 242] width 31 height 62
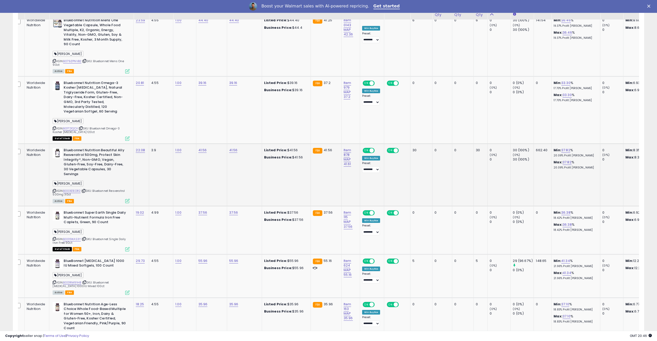
scroll to position [532, 0]
click at [349, 206] on td "Item 115 MAP 37.56" at bounding box center [350, 230] width 18 height 48
drag, startPoint x: 349, startPoint y: 194, endPoint x: 350, endPoint y: 203, distance: 8.3
click at [350, 206] on td "Item 115 MAP 37.56" at bounding box center [350, 230] width 18 height 48
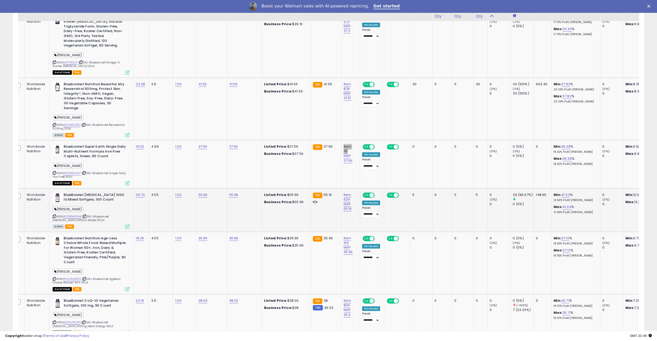
scroll to position [599, 0]
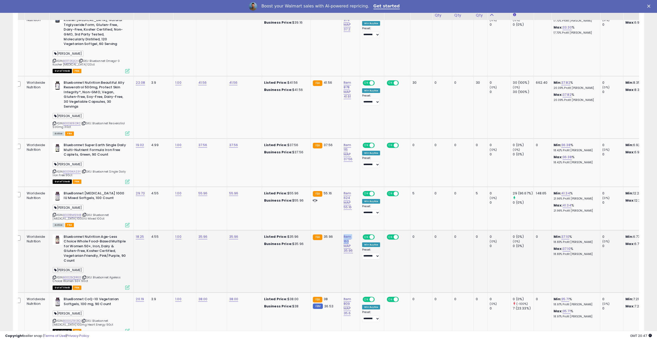
drag, startPoint x: 352, startPoint y: 219, endPoint x: 353, endPoint y: 226, distance: 7.5
click at [353, 230] on td "Item 163 MAP 35.96" at bounding box center [350, 261] width 18 height 62
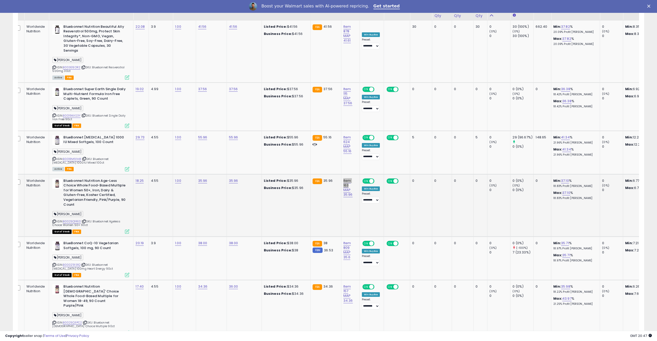
scroll to position [656, 0]
drag, startPoint x: 349, startPoint y: 225, endPoint x: 264, endPoint y: 239, distance: 85.9
click at [349, 236] on td "Item 809 MAP 35.6" at bounding box center [350, 257] width 18 height 43
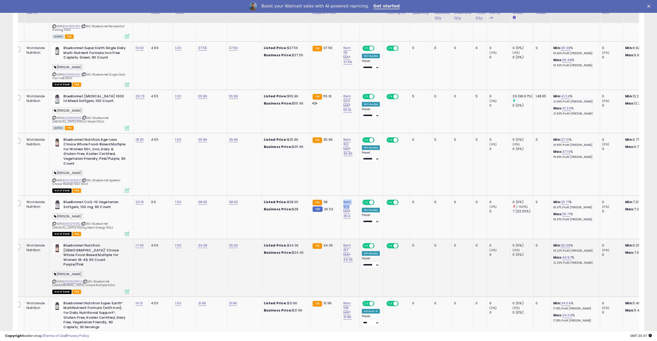
scroll to position [706, 0]
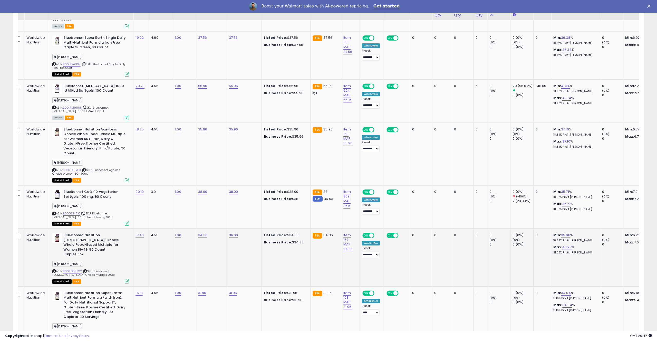
click at [352, 229] on td "Item 157 MAP 34.36" at bounding box center [350, 258] width 18 height 58
drag, startPoint x: 351, startPoint y: 220, endPoint x: 351, endPoint y: 225, distance: 5.4
click at [351, 229] on td "Item 157 MAP 34.36" at bounding box center [350, 258] width 18 height 58
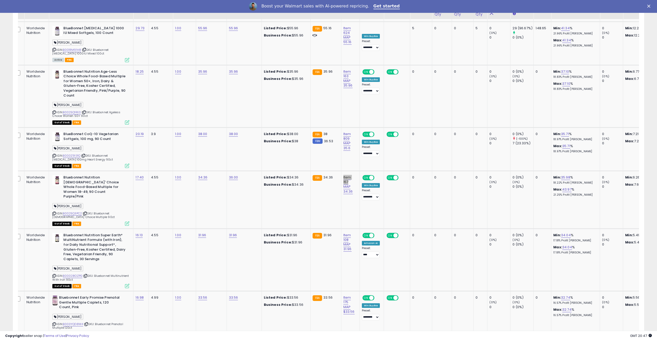
scroll to position [767, 0]
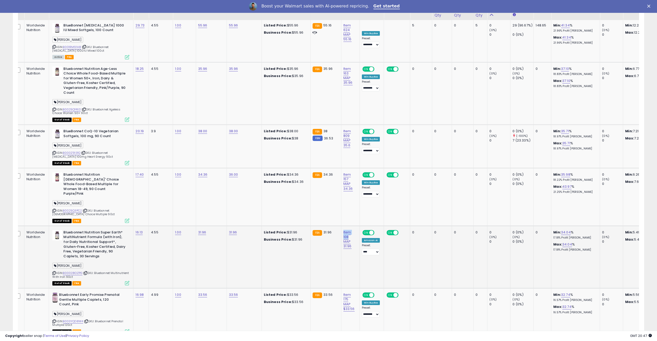
drag, startPoint x: 350, startPoint y: 208, endPoint x: 350, endPoint y: 216, distance: 8.0
click at [350, 226] on td "Item 108 MAP 31.96" at bounding box center [350, 257] width 18 height 62
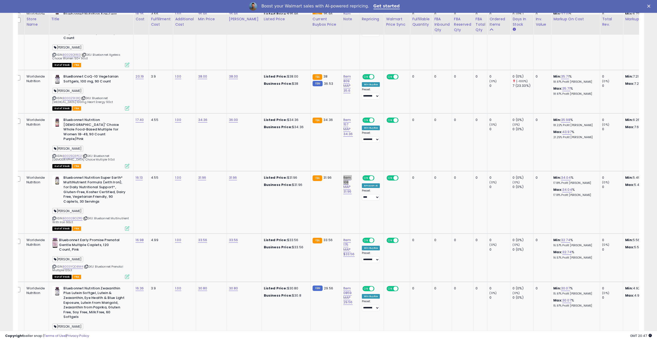
scroll to position [841, 0]
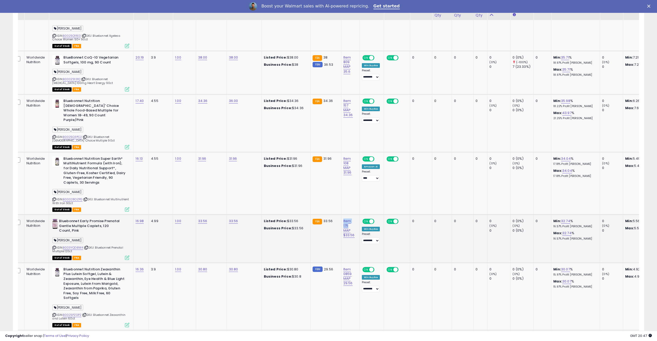
drag, startPoint x: 350, startPoint y: 198, endPoint x: 350, endPoint y: 205, distance: 6.9
click at [350, 215] on td "Item 175 MAP $33.56" at bounding box center [350, 239] width 18 height 48
drag, startPoint x: 352, startPoint y: 245, endPoint x: 290, endPoint y: 258, distance: 62.9
click at [353, 243] on td "Item 0859 MAP 29.56" at bounding box center [350, 296] width 18 height 67
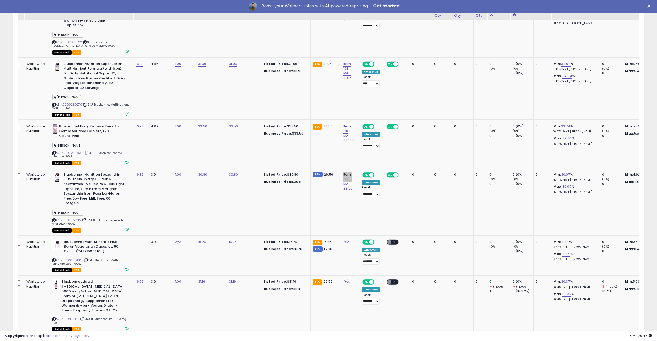
scroll to position [936, 0]
click at [112, 239] on div "ASIN: B00028ODP8 | SKU: BlueBonnet Multi Minerals Boron 90ct Out of Stock FBA" at bounding box center [90, 255] width 77 height 32
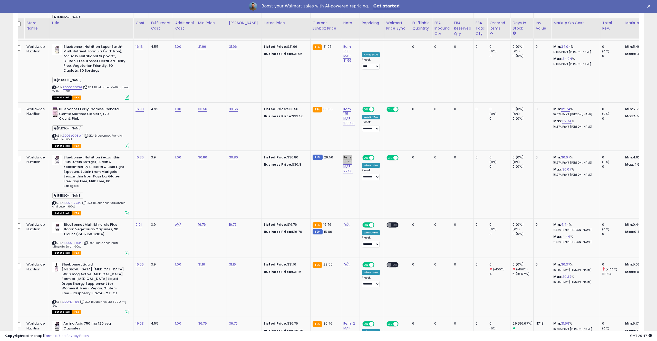
scroll to position [974, 0]
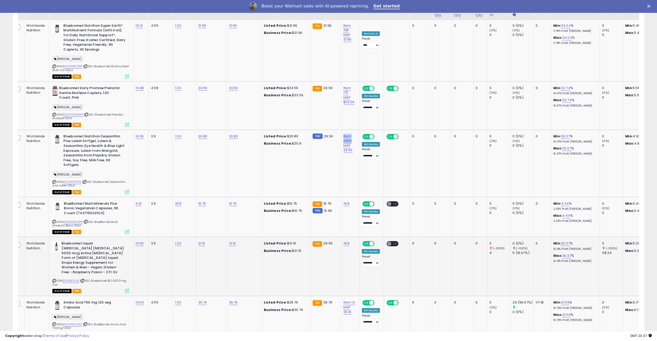
click at [110, 243] on div "ASIN: B00NETIJL6 | SKU: Bluebonnet B12 5000 mg 2oz Out of Stock FBA" at bounding box center [90, 266] width 77 height 51
click at [67, 243] on link "B00NETIJL6" at bounding box center [71, 281] width 16 height 4
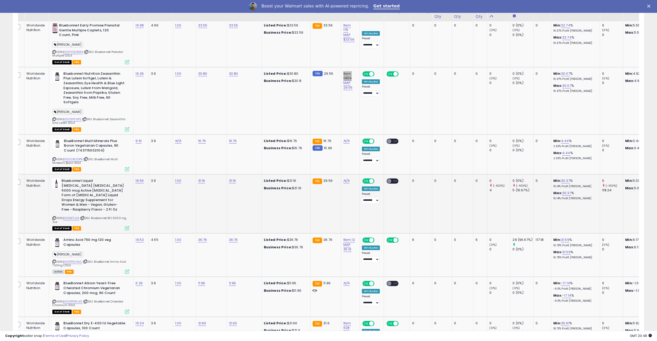
scroll to position [1044, 0]
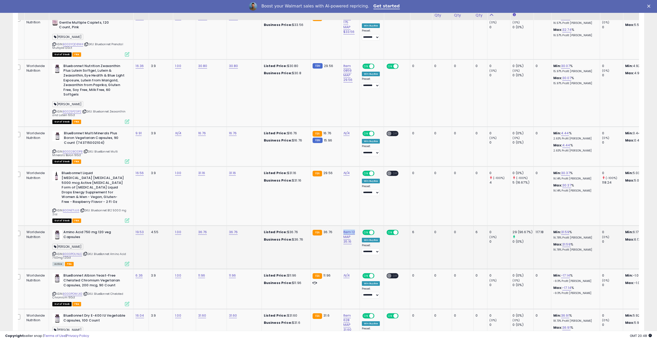
drag, startPoint x: 350, startPoint y: 204, endPoint x: 352, endPoint y: 208, distance: 4.3
click at [352, 226] on td "Item 12 MAP 35.16" at bounding box center [350, 247] width 18 height 43
drag, startPoint x: 344, startPoint y: 225, endPoint x: 342, endPoint y: 227, distance: 2.7
click at [343, 226] on td "Item 12 MAP 35.16" at bounding box center [350, 247] width 18 height 43
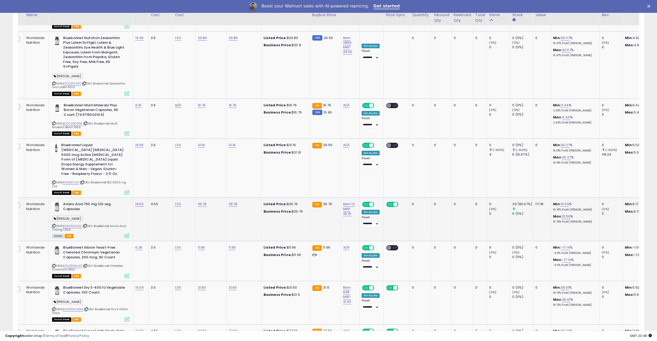
scroll to position [1084, 0]
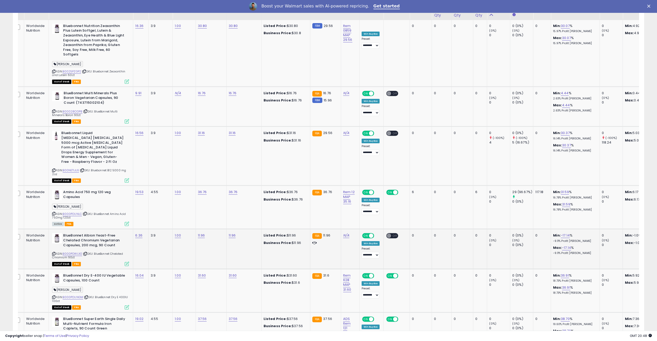
click at [112, 237] on div "ASIN: B000POWLX0 | SKU: BlueBonnet Chelated Chromium 90ct Out of Stock FBA" at bounding box center [90, 249] width 77 height 32
click at [113, 233] on div "ASIN: B000POWLX0 | SKU: BlueBonnet Chelated Chromium 90ct Out of Stock FBA" at bounding box center [90, 249] width 77 height 32
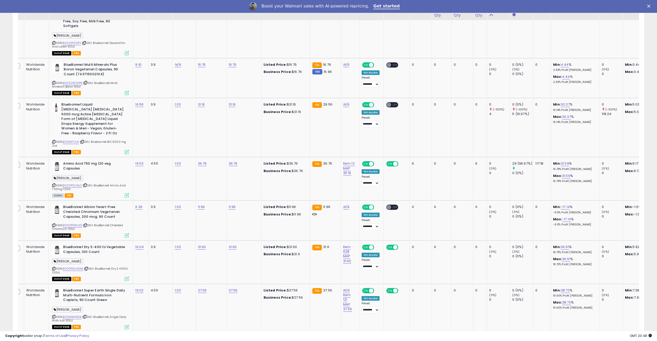
scroll to position [0, 7]
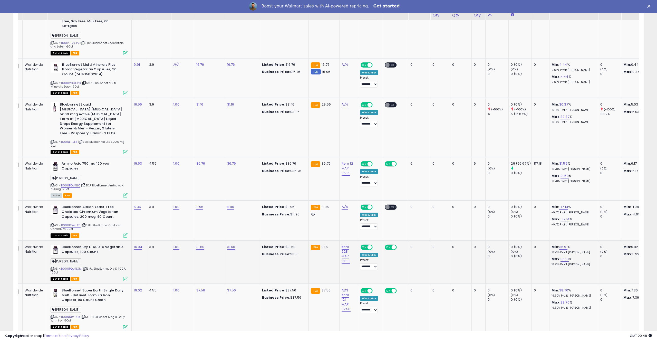
click at [350, 241] on td "Item 628 MAP 31.60" at bounding box center [348, 262] width 18 height 43
drag, startPoint x: 350, startPoint y: 219, endPoint x: 350, endPoint y: 227, distance: 8.0
click at [350, 241] on td "Item 628 MAP 31.60" at bounding box center [348, 262] width 18 height 43
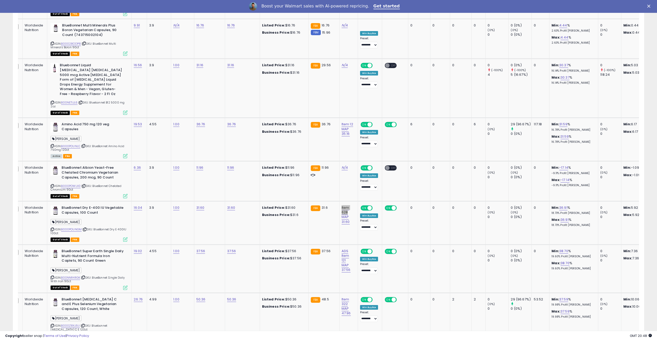
scroll to position [1154, 0]
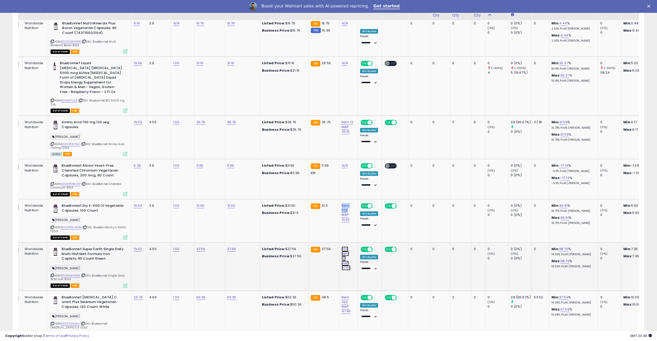
click at [342, 243] on link "ADS Item 121 MAP 37.56" at bounding box center [346, 258] width 9 height 24
drag, startPoint x: 315, startPoint y: 213, endPoint x: 309, endPoint y: 213, distance: 5.9
click at [309, 213] on input "**********" at bounding box center [331, 213] width 50 height 8
drag, startPoint x: 325, startPoint y: 213, endPoint x: 310, endPoint y: 214, distance: 15.2
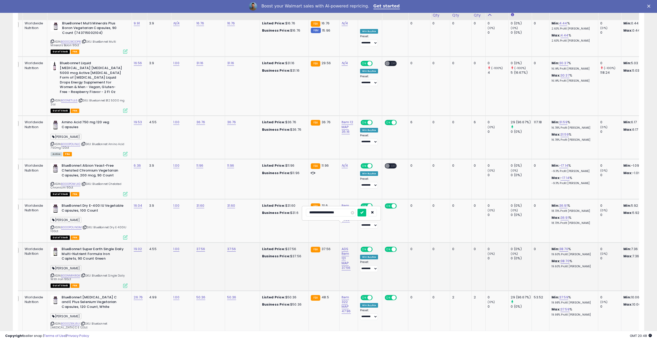
click at [310, 214] on input "**********" at bounding box center [331, 213] width 50 height 8
type input "**********"
click at [365, 211] on button "submit" at bounding box center [362, 213] width 9 height 8
drag, startPoint x: 348, startPoint y: 270, endPoint x: 348, endPoint y: 278, distance: 8.0
click at [349, 243] on td "Item 322 MAP 47.96" at bounding box center [348, 315] width 18 height 48
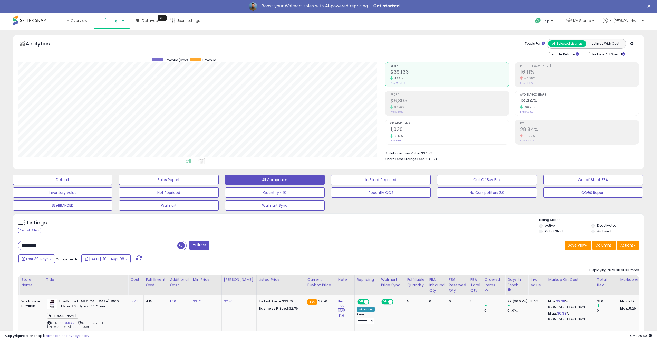
click at [92, 243] on div "**********" at bounding box center [171, 246] width 315 height 10
click at [93, 243] on input "**********" at bounding box center [97, 245] width 159 height 9
paste input "text"
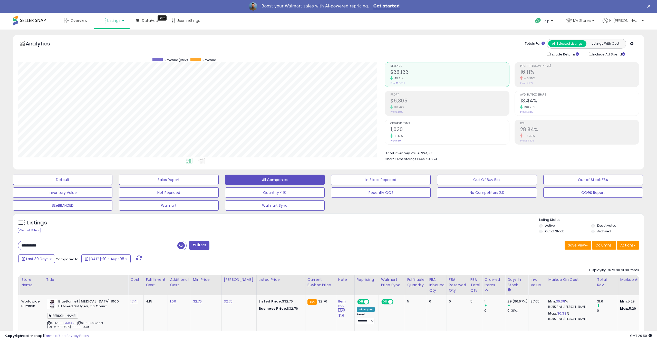
click at [181, 243] on span "button" at bounding box center [180, 245] width 7 height 7
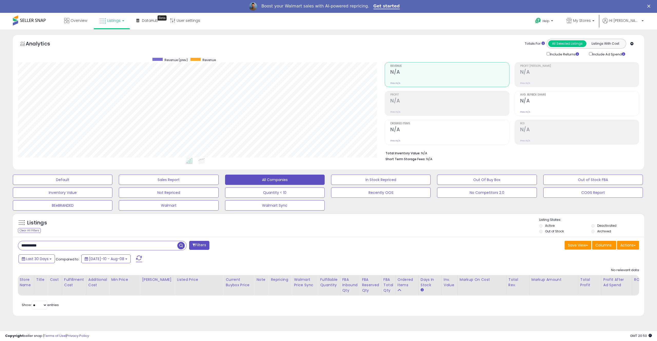
scroll to position [105, 367]
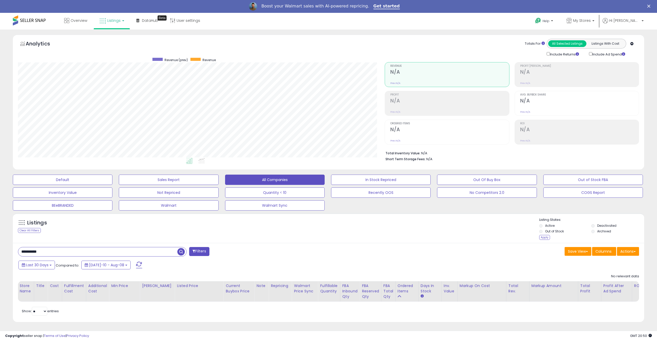
click at [488, 232] on li "Archived" at bounding box center [617, 232] width 51 height 6
click at [488, 239] on div "Listings Clear All Filters Listing States:" at bounding box center [329, 229] width 632 height 24
click at [488, 237] on div "Apply" at bounding box center [544, 237] width 11 height 5
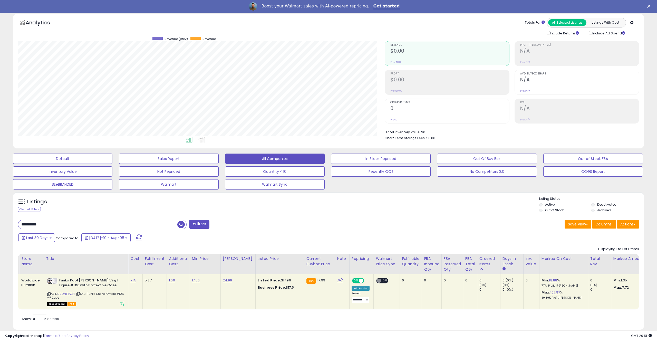
scroll to position [29, 0]
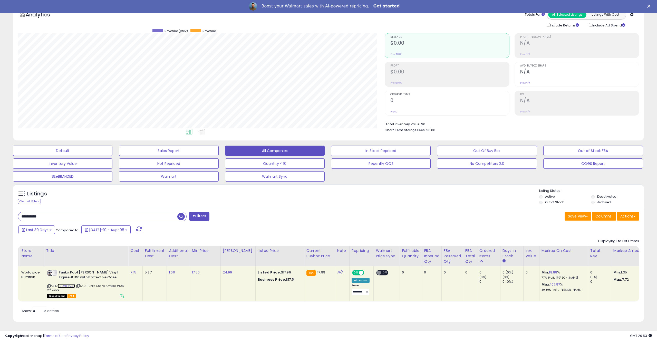
click at [70, 243] on link "B0DKBFPZVT" at bounding box center [66, 286] width 17 height 4
click at [85, 243] on div "ASIN: B0DKBFPZVT | SKU: Funko Shohei Ohtani #106 w/ Case Deactivated FBA" at bounding box center [85, 283] width 77 height 27
click at [80, 243] on icon at bounding box center [78, 285] width 3 height 3
drag, startPoint x: 79, startPoint y: 286, endPoint x: 79, endPoint y: 282, distance: 3.6
click at [79, 243] on icon at bounding box center [78, 285] width 3 height 3
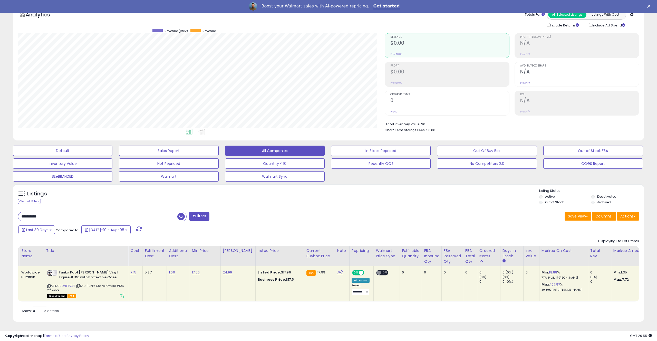
click at [112, 216] on input "**********" at bounding box center [97, 216] width 159 height 9
paste input "text"
type input "**********"
click at [180, 216] on span "button" at bounding box center [180, 216] width 7 height 7
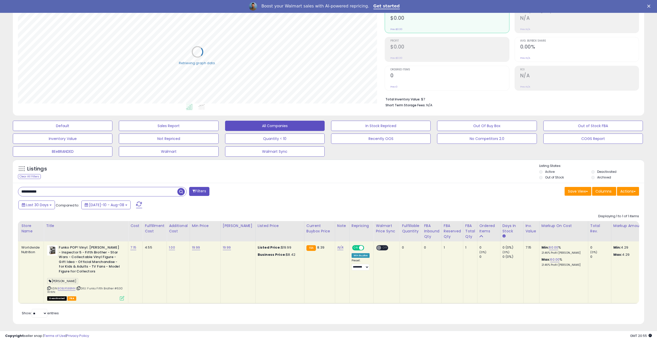
scroll to position [56, 0]
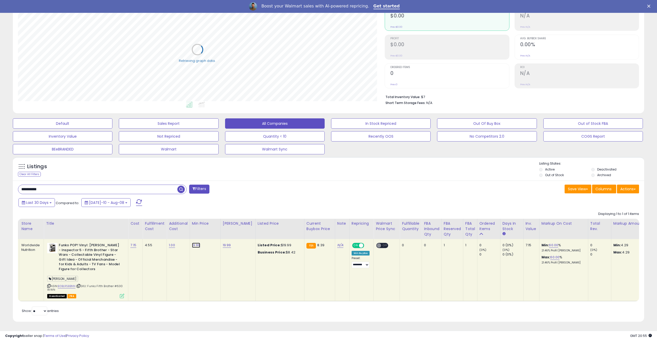
click at [196, 243] on link "19.99" at bounding box center [196, 245] width 8 height 5
click at [175, 234] on input "*****" at bounding box center [183, 233] width 46 height 9
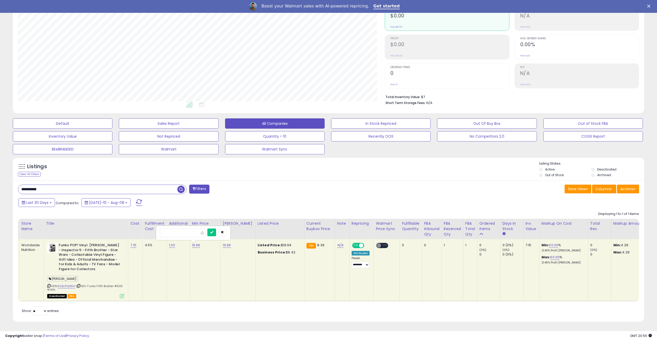
type input "*"
click button "submit" at bounding box center [211, 233] width 9 height 8
click at [228, 243] on link "19.99" at bounding box center [227, 245] width 8 height 5
click at [212, 235] on input "*****" at bounding box center [214, 233] width 46 height 9
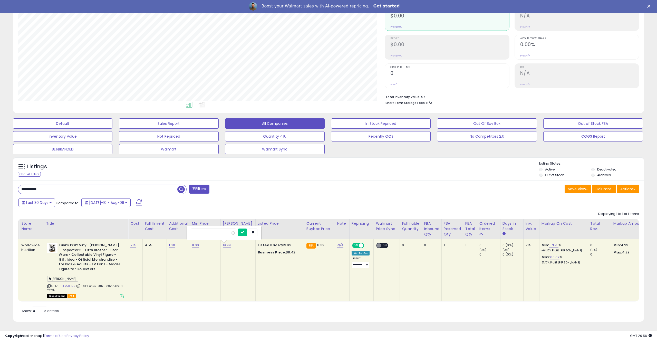
click at [212, 235] on input "*****" at bounding box center [214, 233] width 46 height 9
type input "**"
click button "submit" at bounding box center [242, 233] width 9 height 8
click at [130, 243] on link "7.15" at bounding box center [133, 245] width 6 height 5
click at [127, 236] on input "****" at bounding box center [120, 233] width 46 height 9
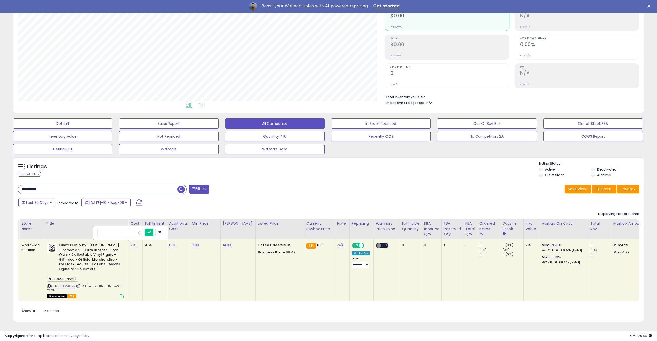
click at [127, 236] on input "****" at bounding box center [120, 233] width 46 height 9
type input "*"
click button "submit" at bounding box center [149, 233] width 9 height 8
drag, startPoint x: 156, startPoint y: 277, endPoint x: 132, endPoint y: 287, distance: 26.1
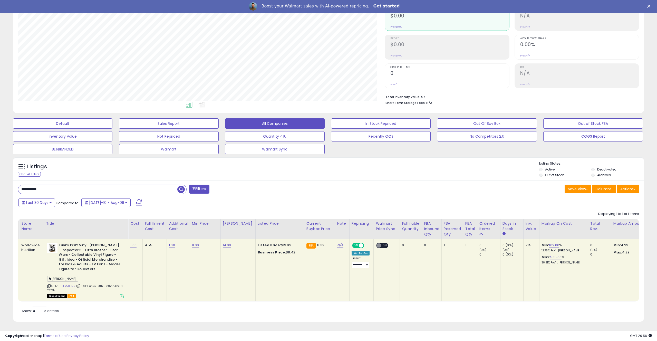
click at [156, 243] on td "4.55" at bounding box center [155, 270] width 24 height 62
click at [80, 243] on icon at bounding box center [78, 285] width 3 height 3
click at [131, 243] on link "1.00" at bounding box center [133, 245] width 6 height 5
click at [126, 236] on input "****" at bounding box center [121, 233] width 46 height 9
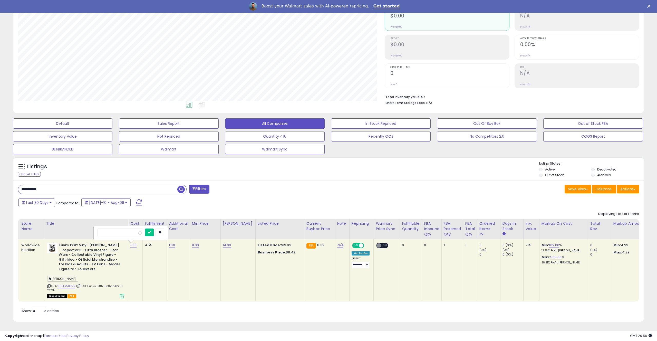
click at [126, 236] on input "****" at bounding box center [121, 233] width 46 height 9
type input "*"
click at [154, 234] on button "submit" at bounding box center [149, 233] width 9 height 8
click at [135, 243] on link "2.00" at bounding box center [133, 245] width 7 height 5
click at [121, 236] on input "****" at bounding box center [121, 233] width 46 height 9
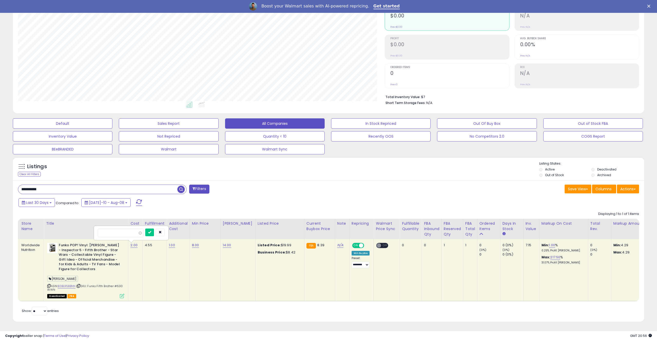
click at [121, 236] on input "****" at bounding box center [121, 233] width 46 height 9
type input "*"
click at [153, 234] on button "submit" at bounding box center [149, 233] width 9 height 8
